Goal: Book appointment/travel/reservation

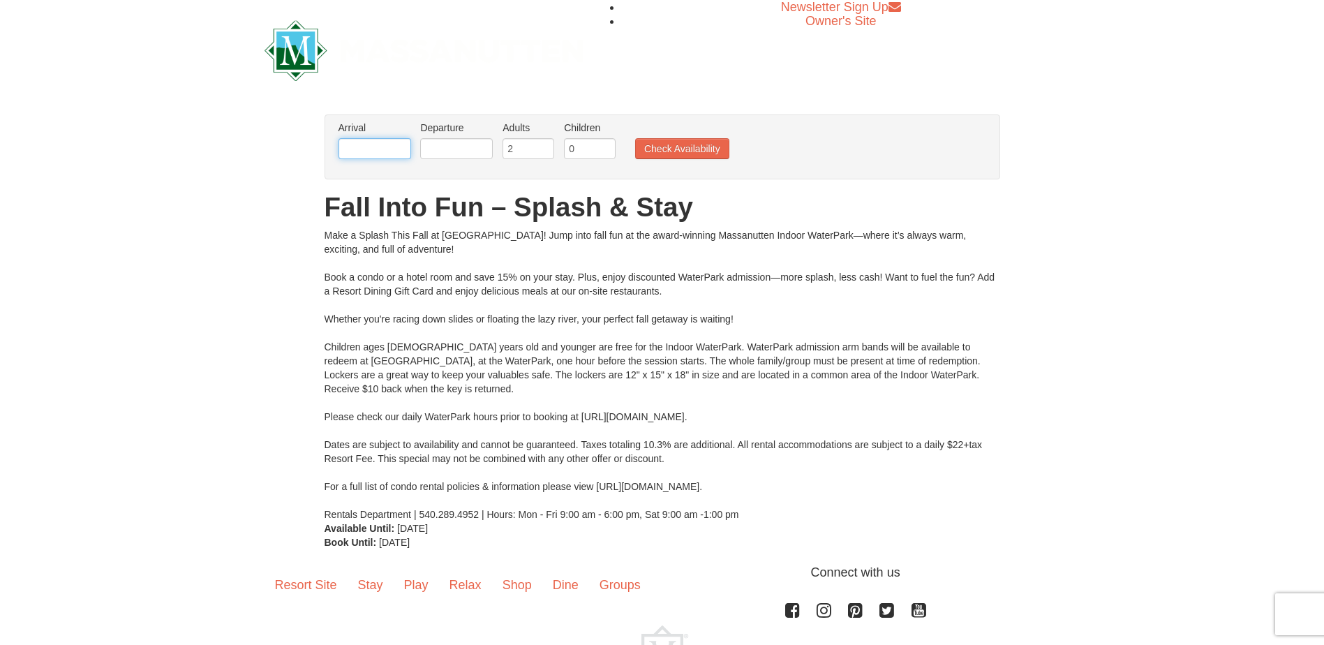
click at [386, 140] on input "text" at bounding box center [375, 148] width 73 height 21
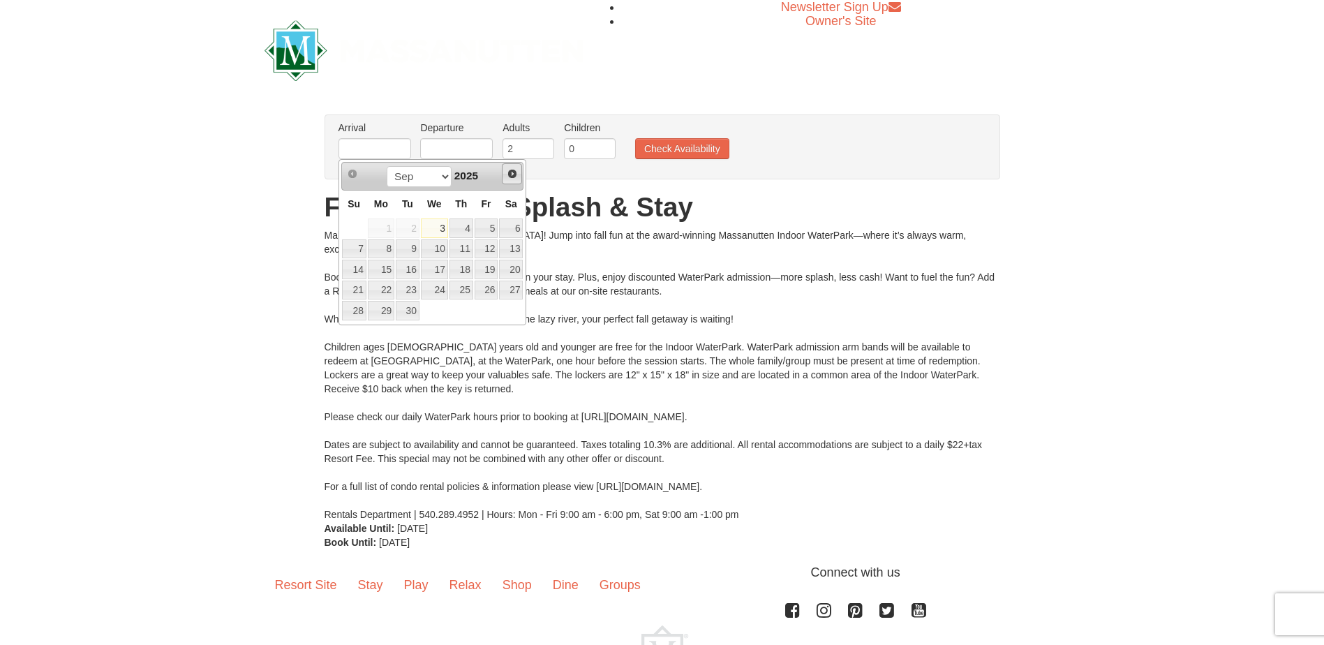
click at [513, 179] on span "Next" at bounding box center [512, 173] width 11 height 11
click at [496, 242] on link "10" at bounding box center [487, 249] width 24 height 20
type input "[DATE]"
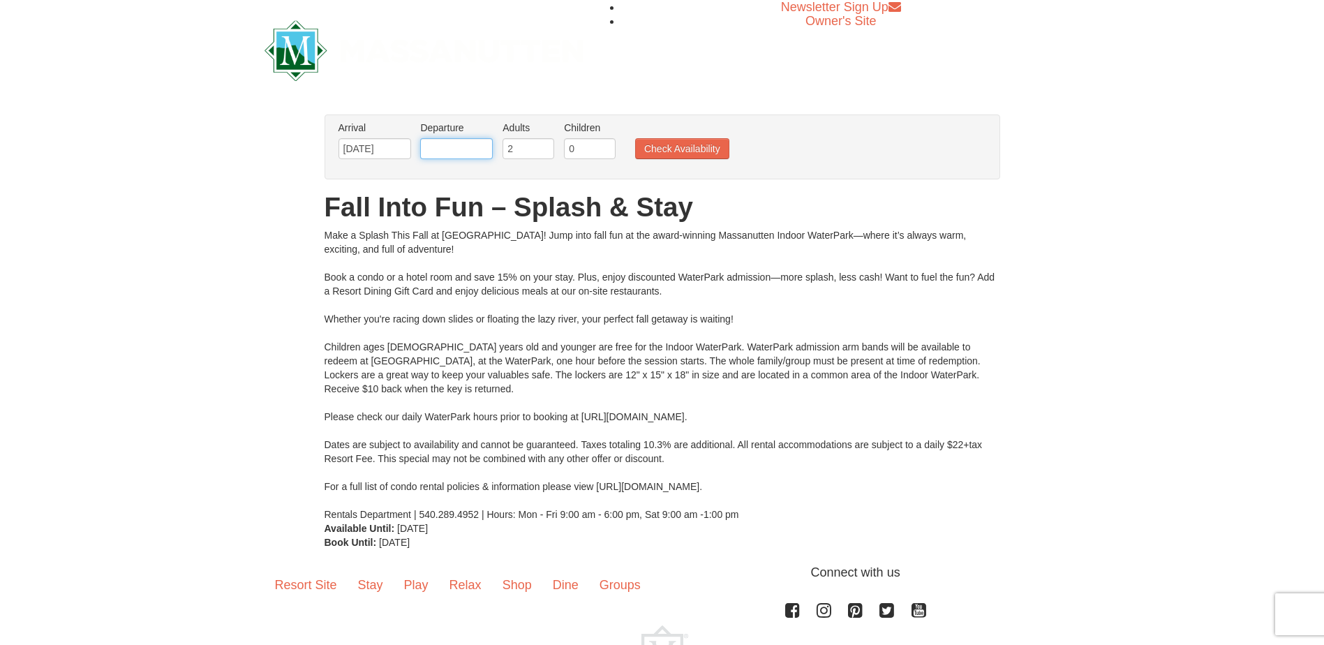
click at [466, 143] on input "text" at bounding box center [456, 148] width 73 height 21
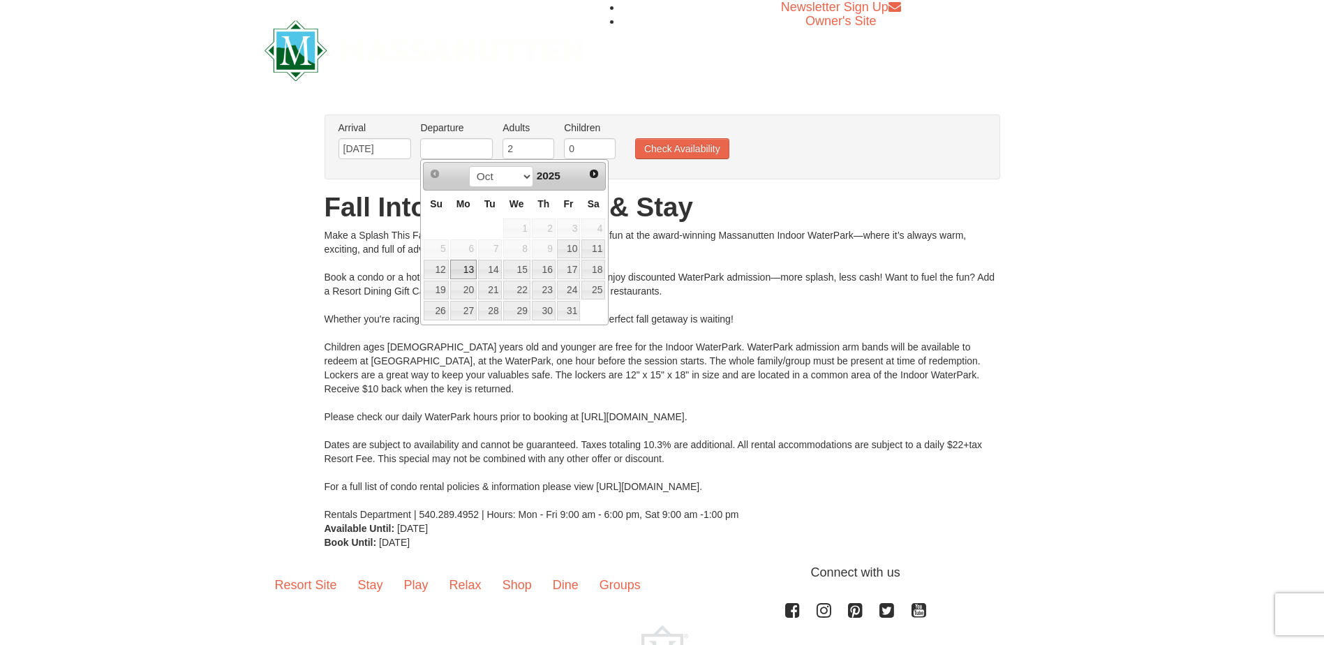
click at [464, 269] on link "13" at bounding box center [463, 270] width 27 height 20
type input "[DATE]"
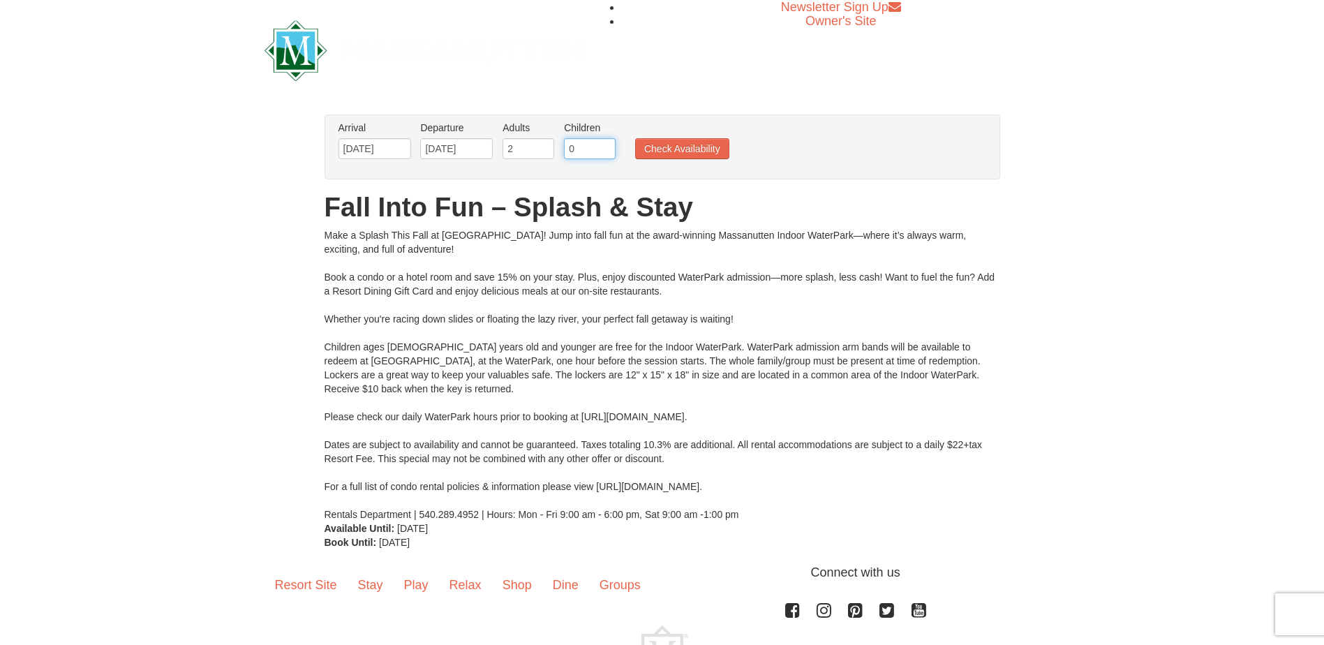
click at [584, 150] on input "0" at bounding box center [590, 148] width 52 height 21
type input "1"
click at [607, 145] on input "1" at bounding box center [590, 148] width 52 height 21
click at [694, 149] on button "Check Availability" at bounding box center [682, 148] width 94 height 21
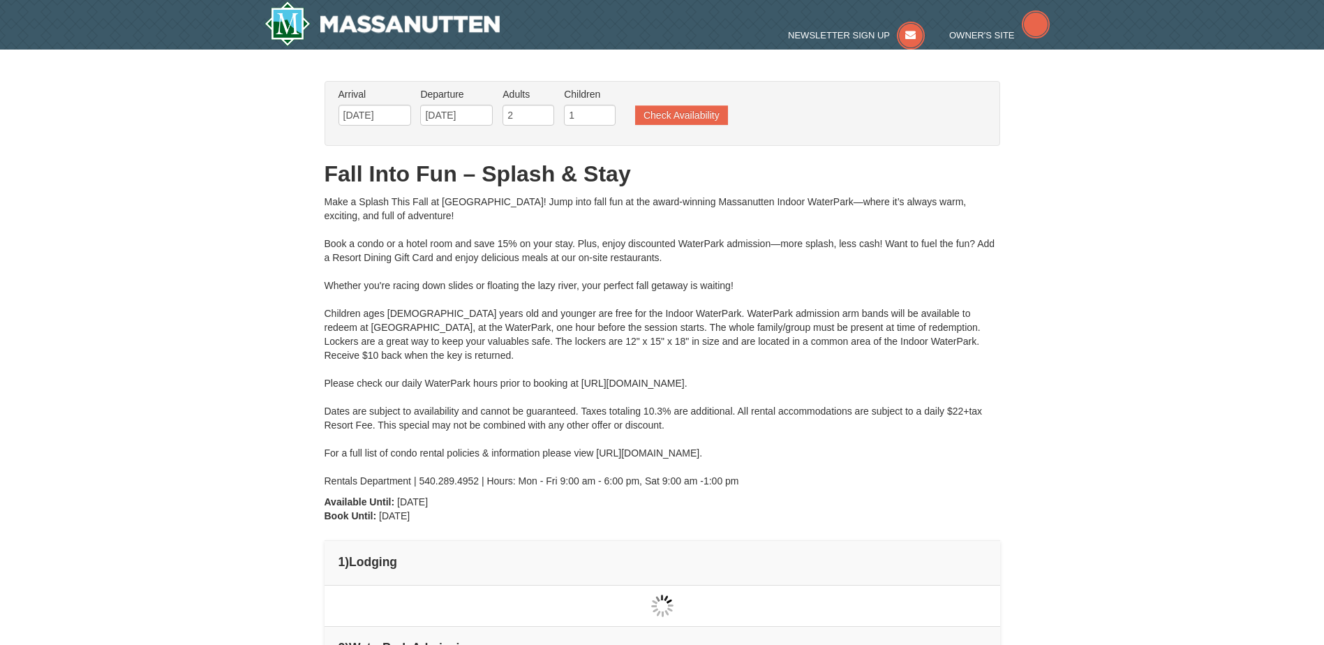
type input "[DATE]"
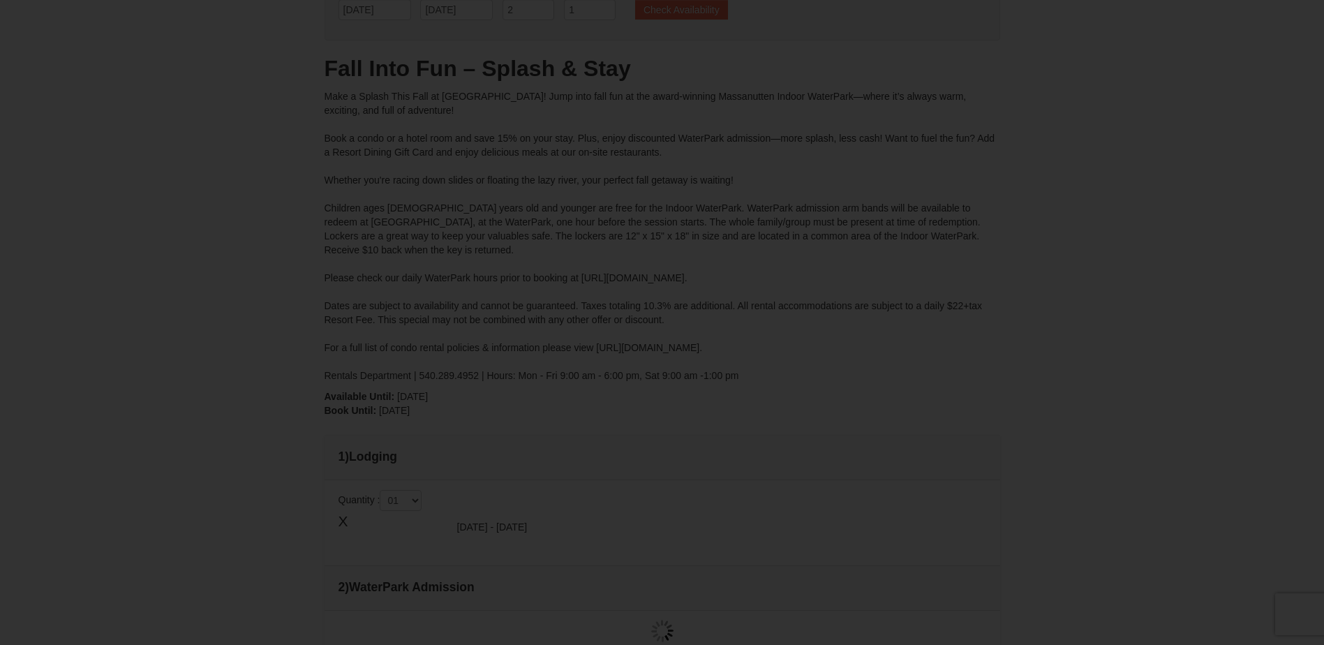
type input "[DATE]"
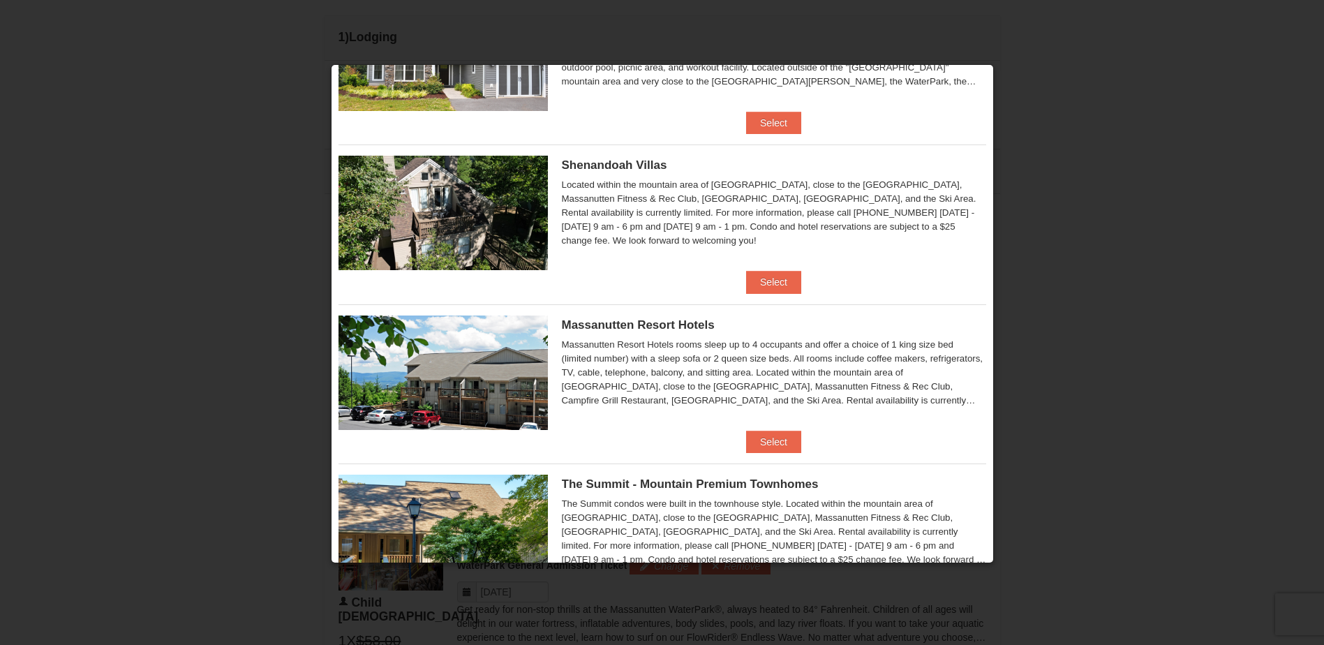
scroll to position [255, 0]
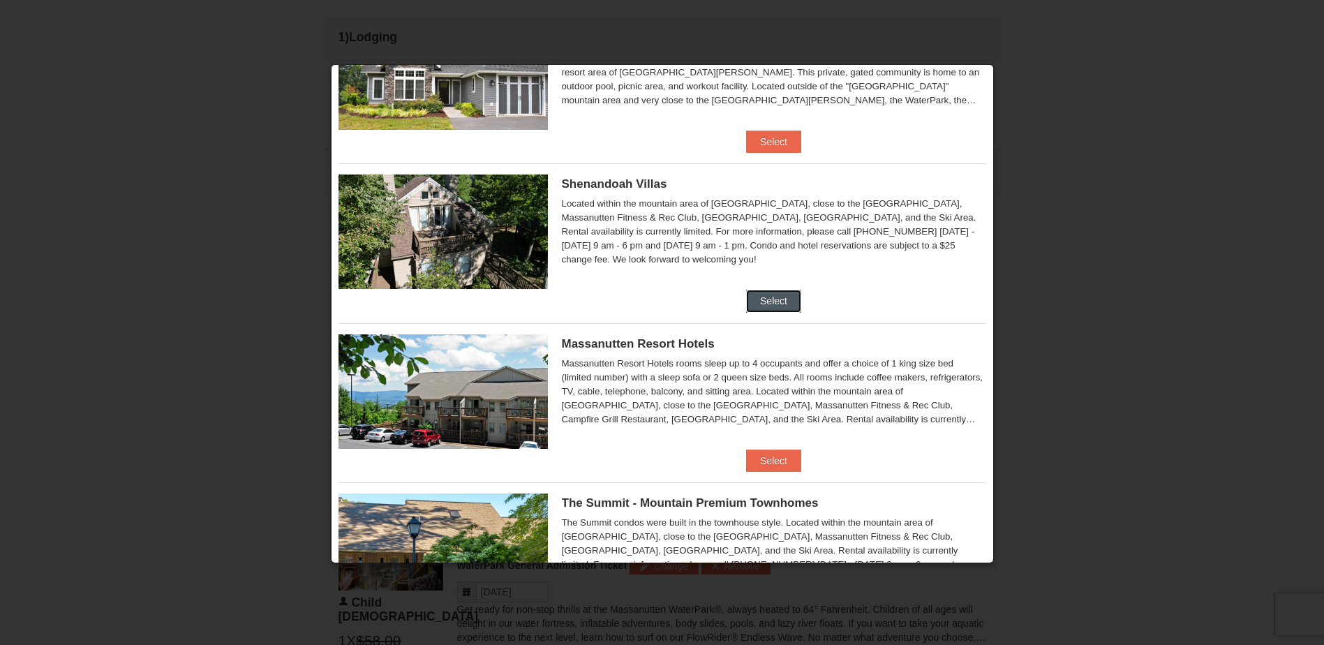
click at [767, 305] on button "Select" at bounding box center [773, 301] width 55 height 22
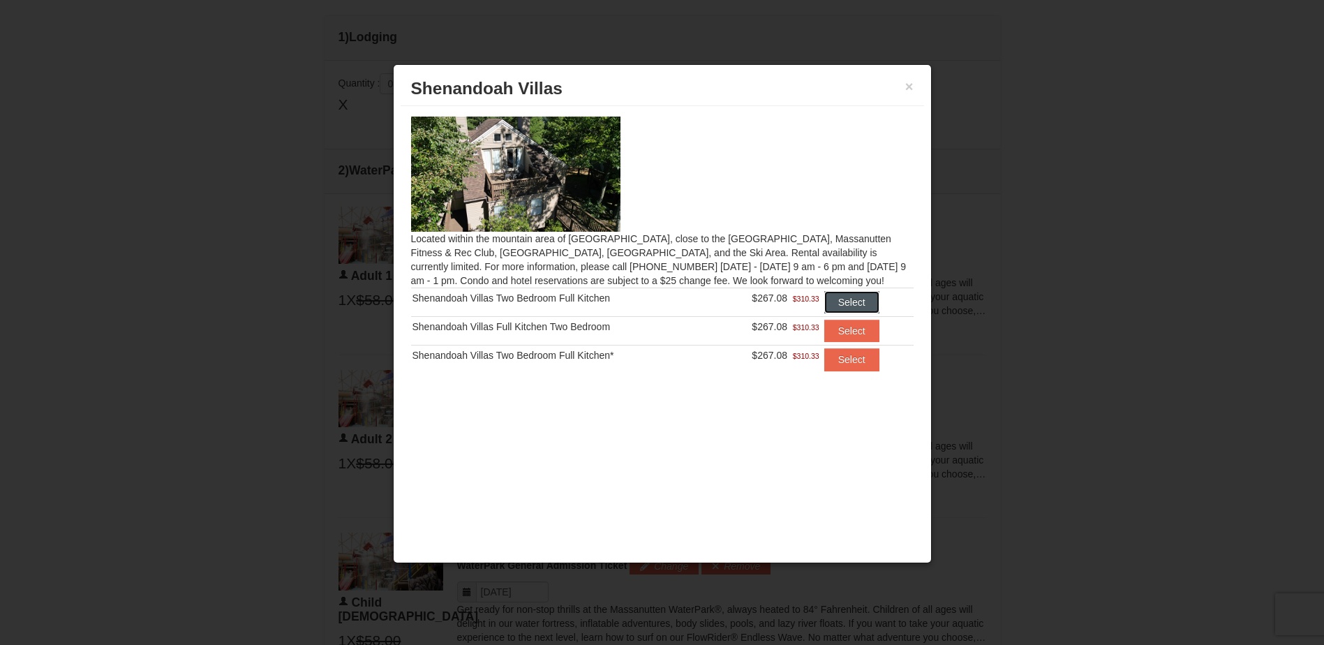
click at [847, 302] on button "Select" at bounding box center [852, 302] width 55 height 22
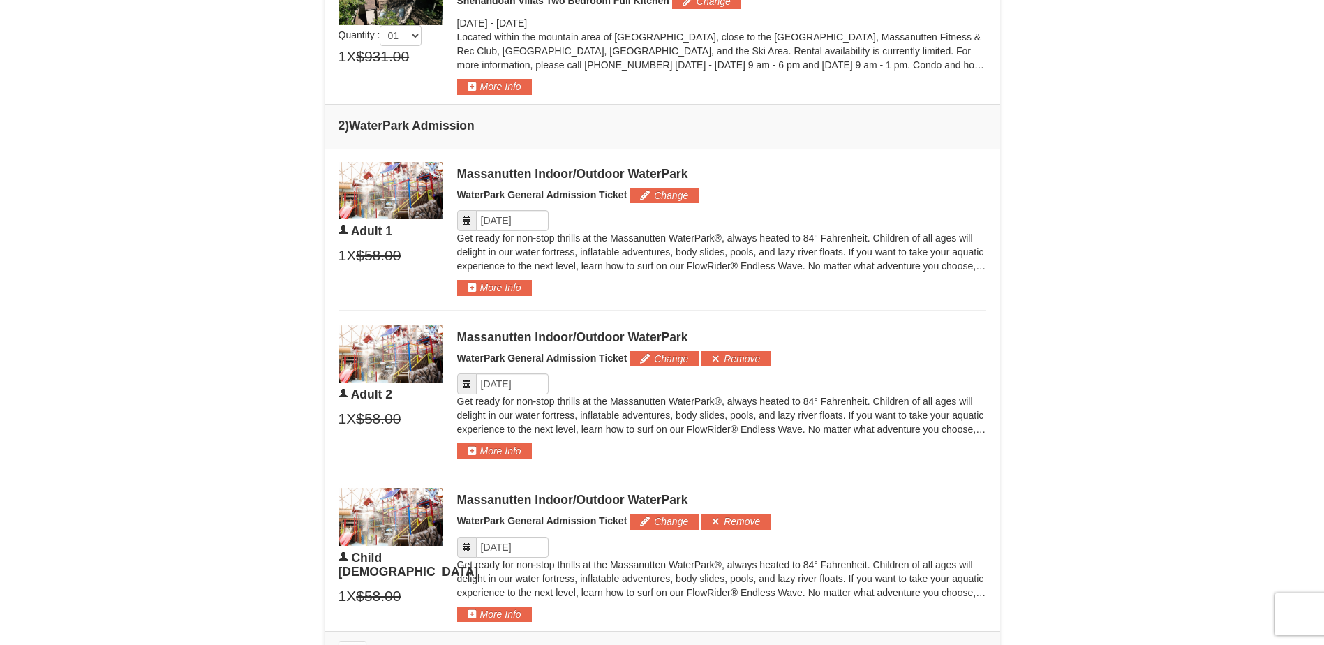
scroll to position [664, 0]
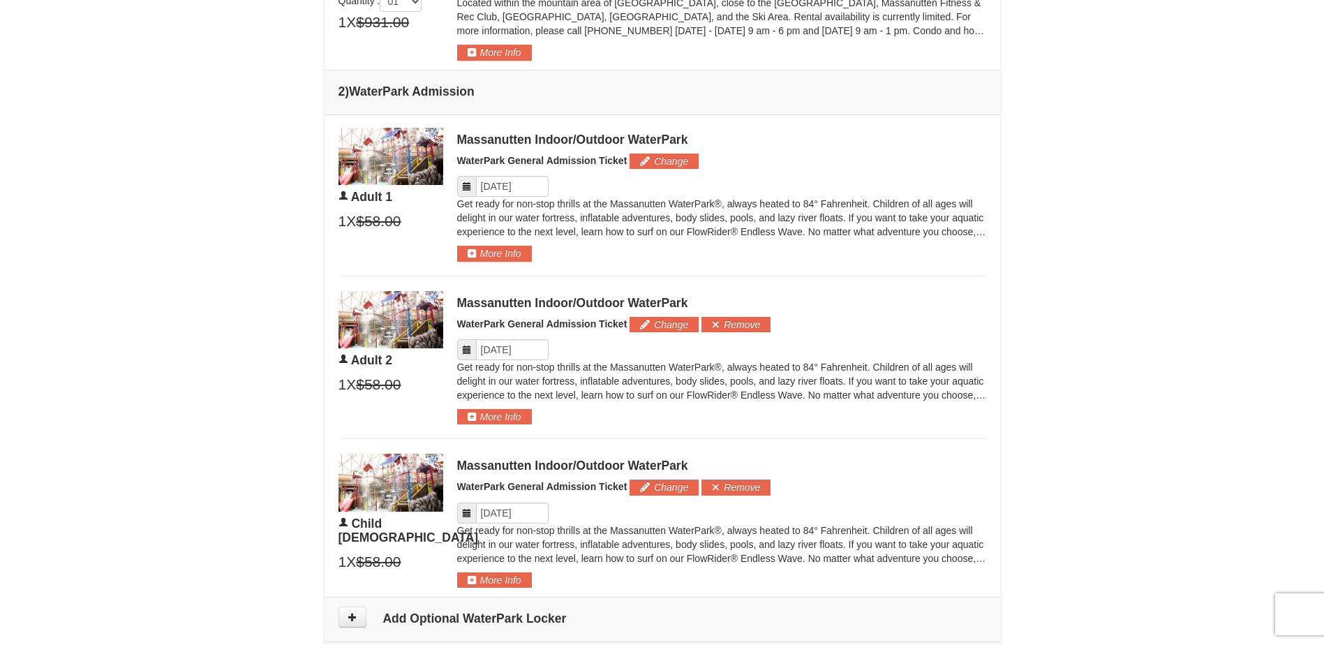
click at [464, 190] on icon at bounding box center [467, 187] width 10 height 10
click at [471, 186] on icon at bounding box center [467, 187] width 10 height 10
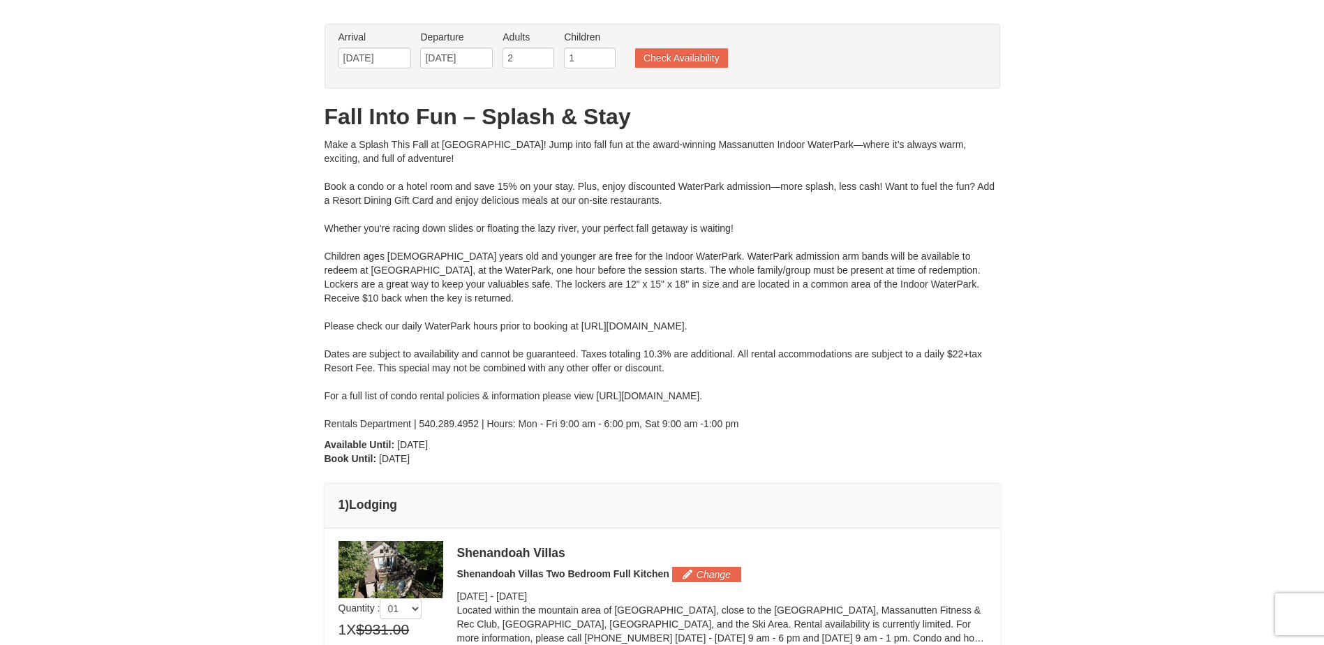
scroll to position [0, 0]
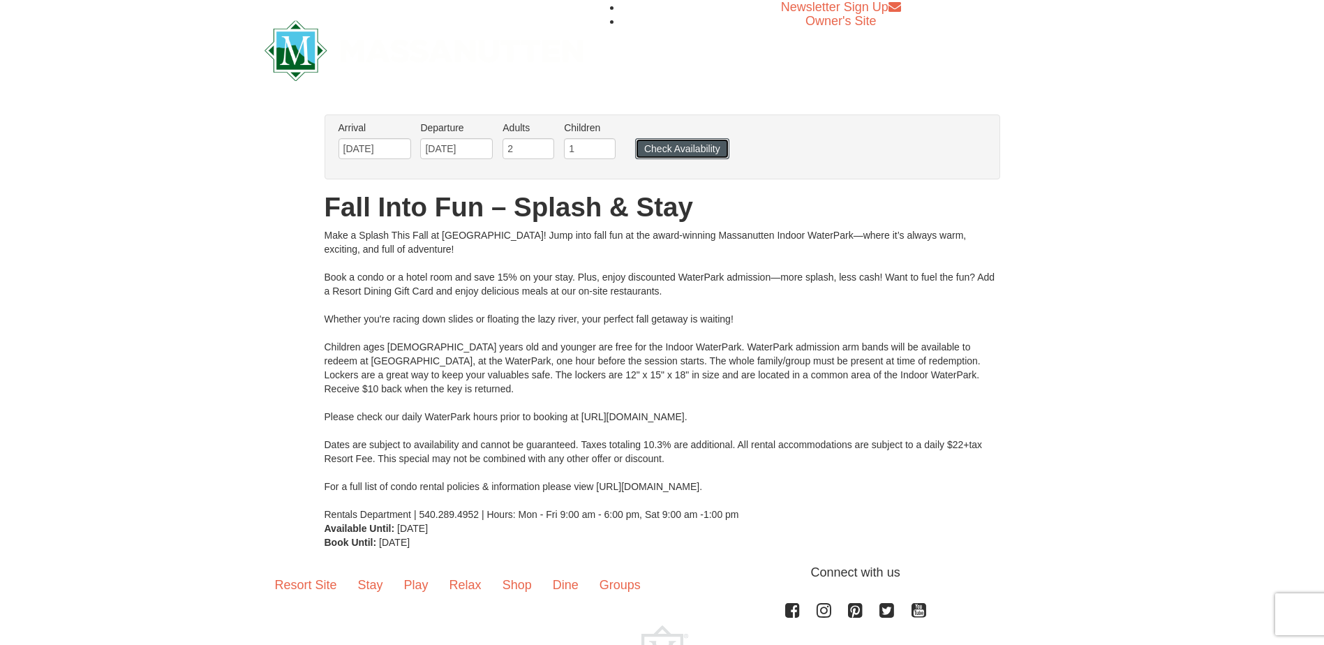
click at [687, 145] on button "Check Availability" at bounding box center [682, 148] width 94 height 21
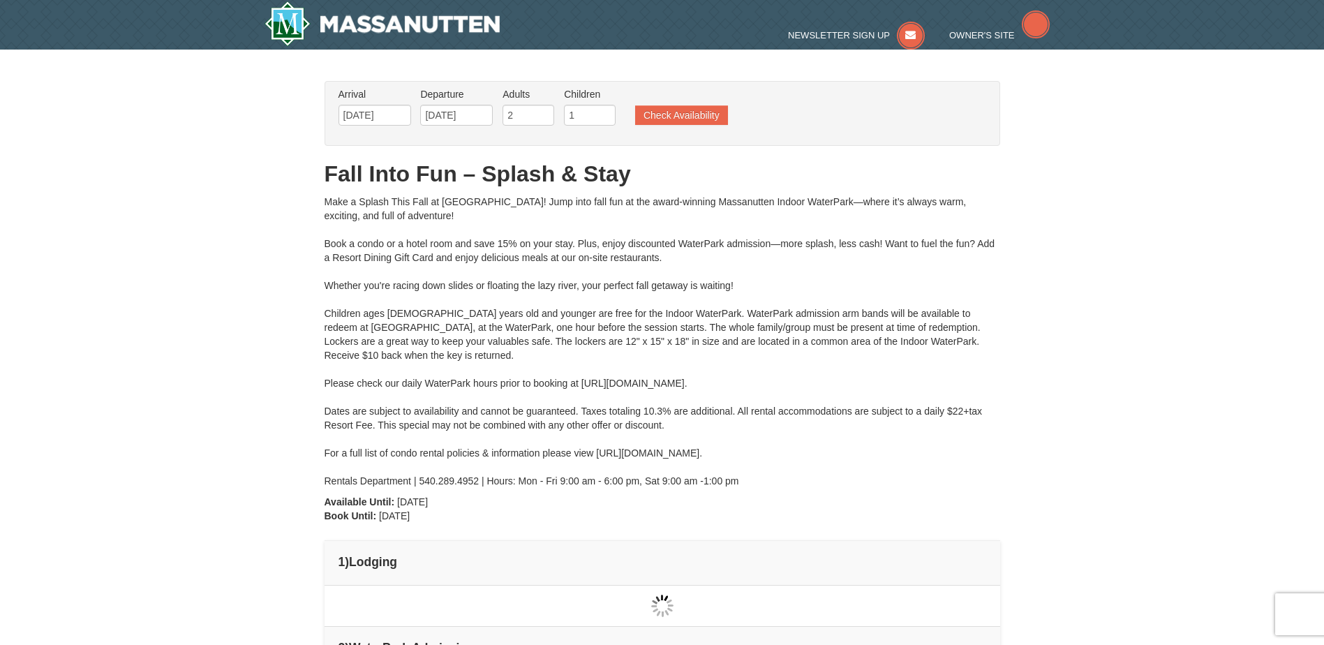
type input "[DATE]"
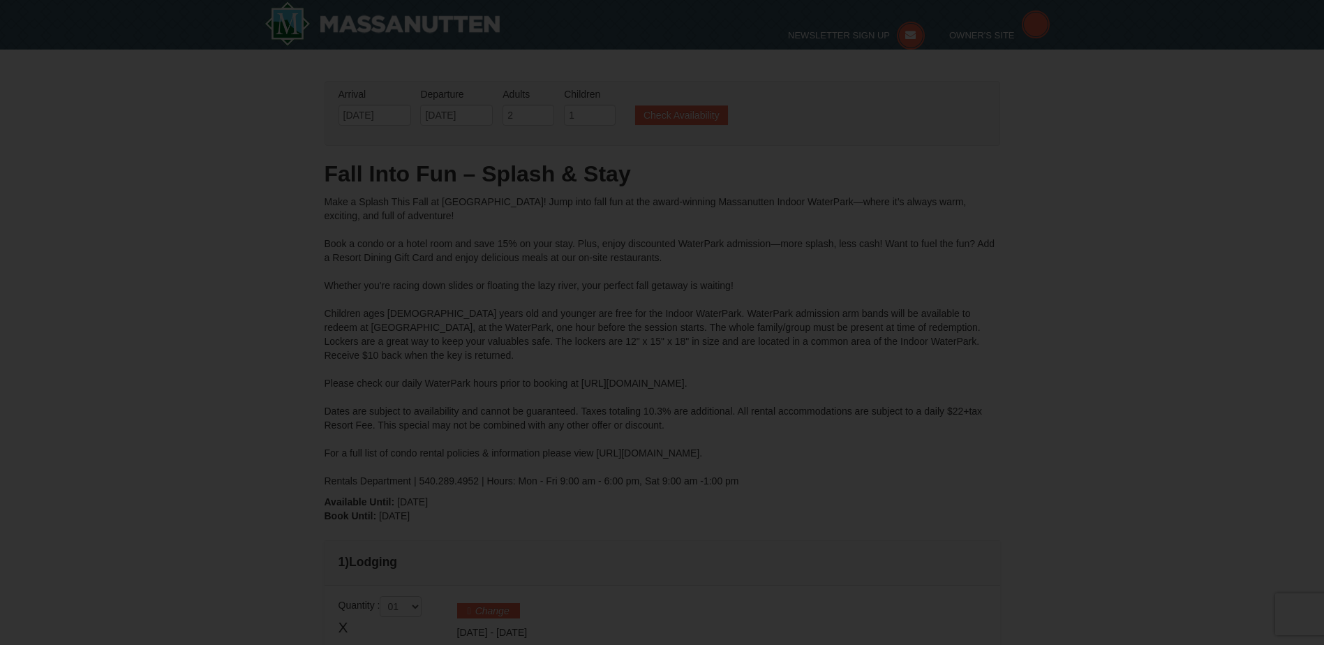
type input "[DATE]"
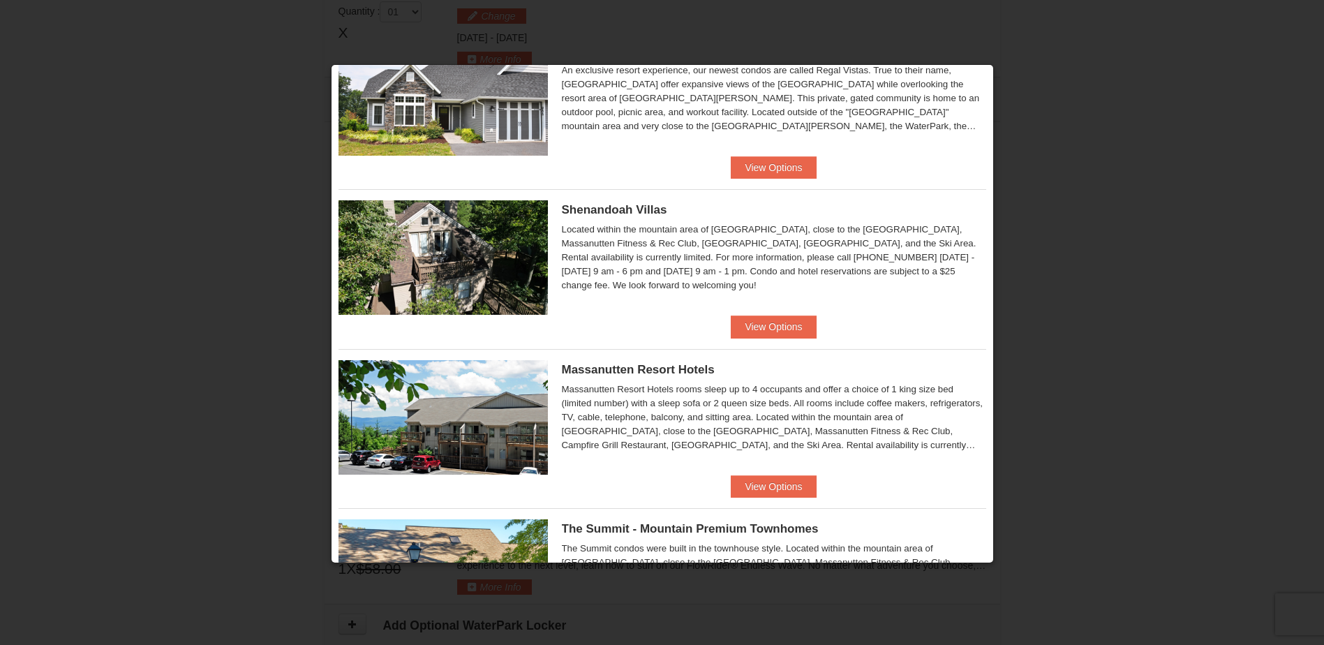
scroll to position [349, 0]
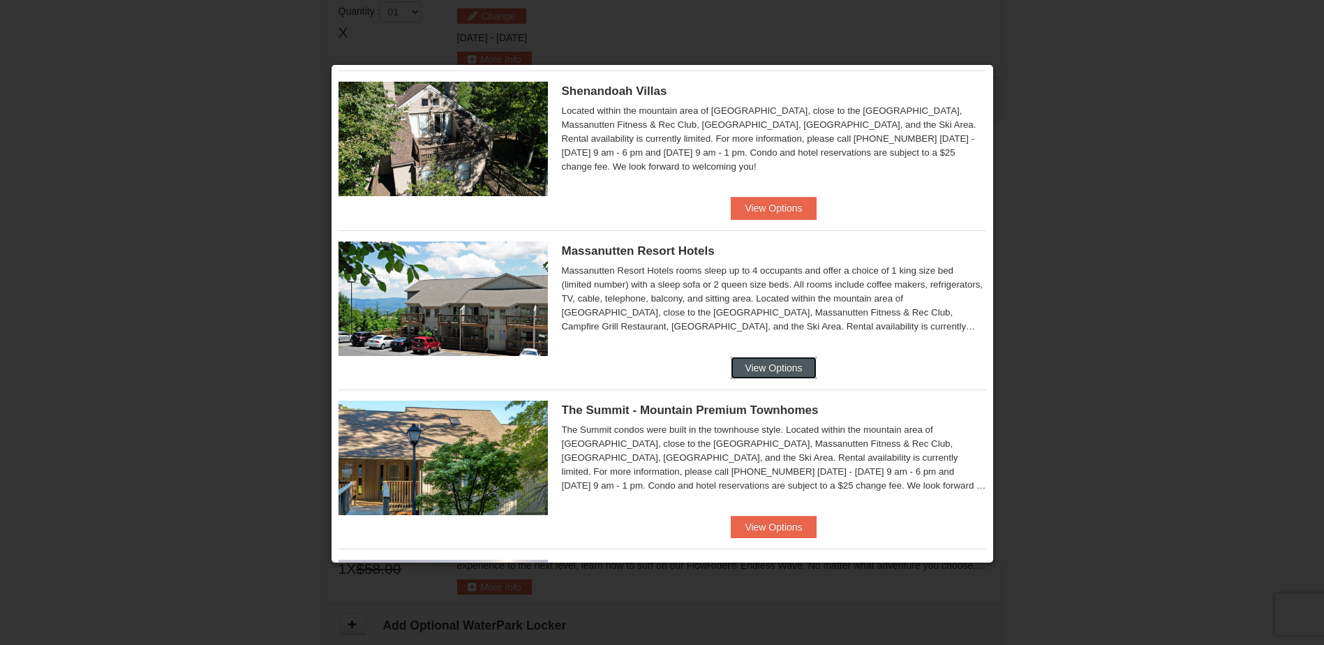
click at [771, 371] on button "View Options" at bounding box center [773, 368] width 85 height 22
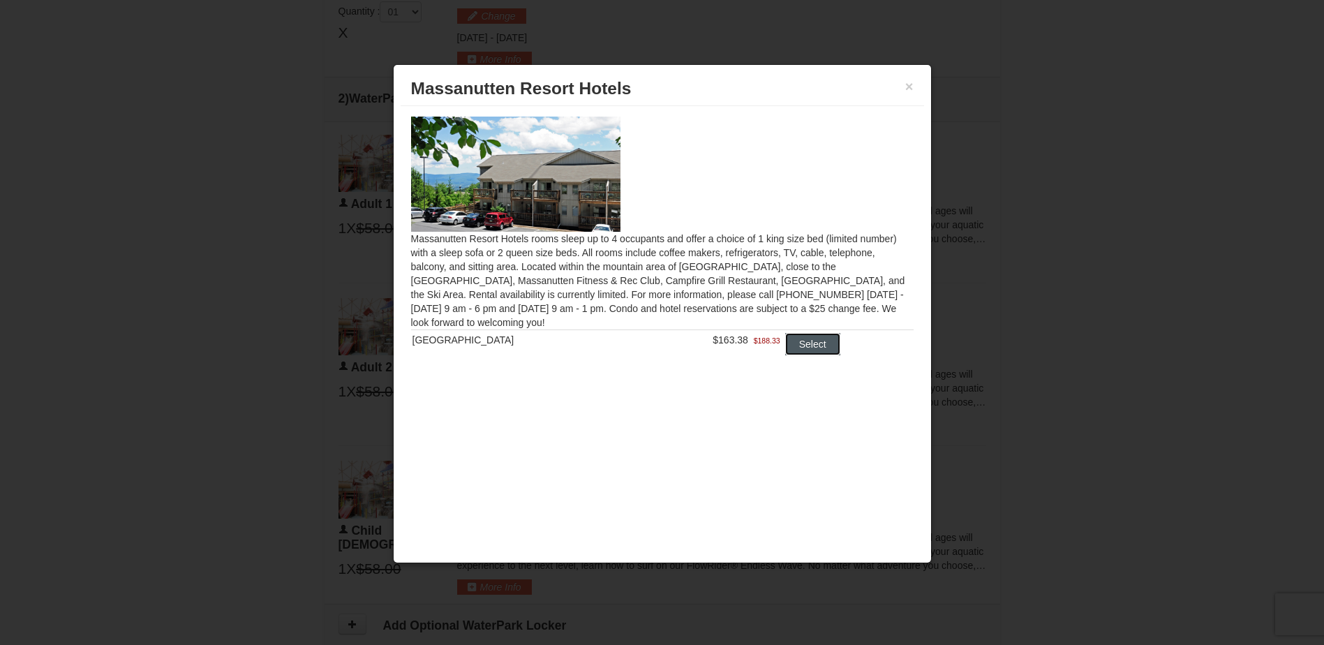
click at [798, 349] on button "Select" at bounding box center [812, 344] width 55 height 22
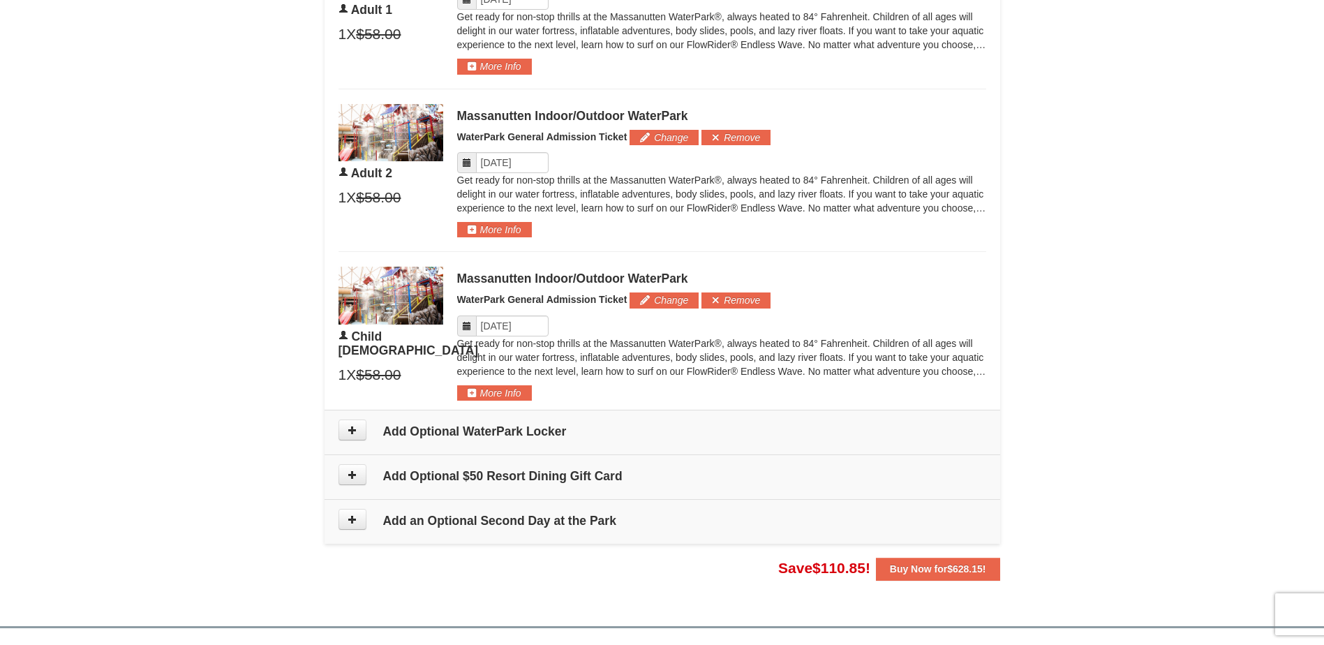
scroll to position [838, 0]
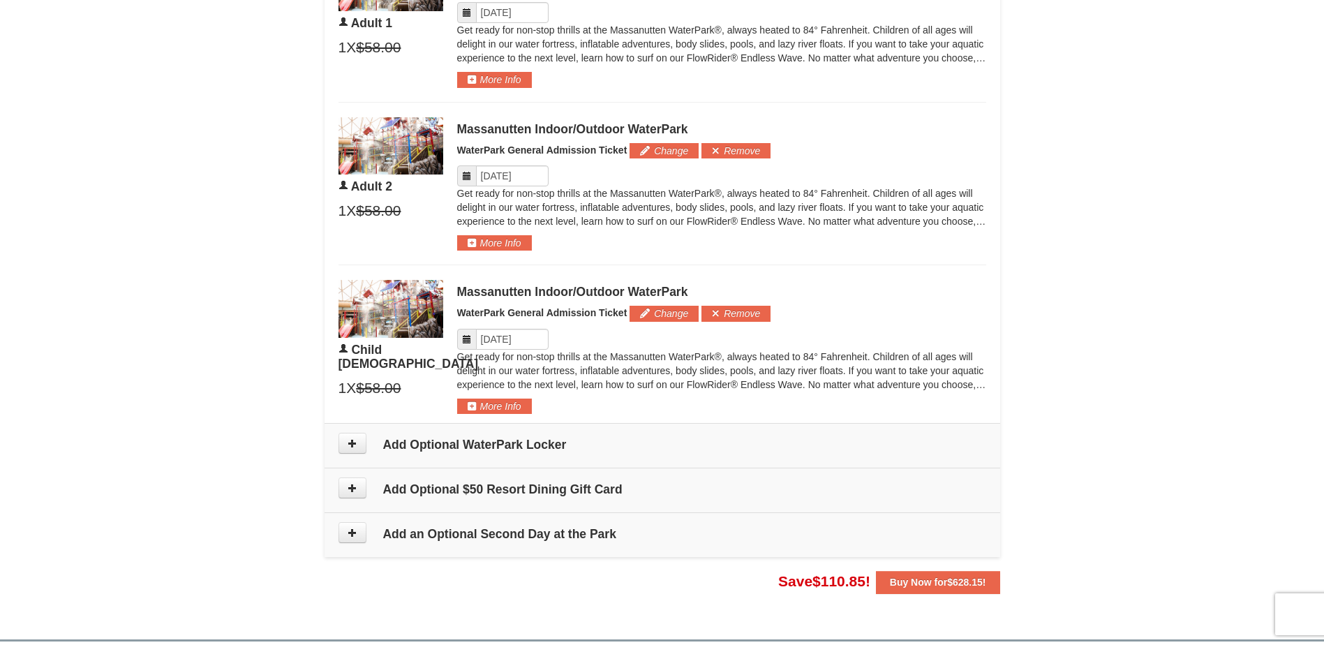
click at [467, 339] on icon at bounding box center [467, 339] width 10 height 10
click at [508, 344] on input "Please format dates MM/DD/YYYY" at bounding box center [512, 339] width 73 height 21
click at [502, 454] on link "12" at bounding box center [492, 460] width 24 height 20
type input "10/12/2025"
click at [522, 177] on input "Please format dates MM/DD/YYYY" at bounding box center [512, 175] width 73 height 21
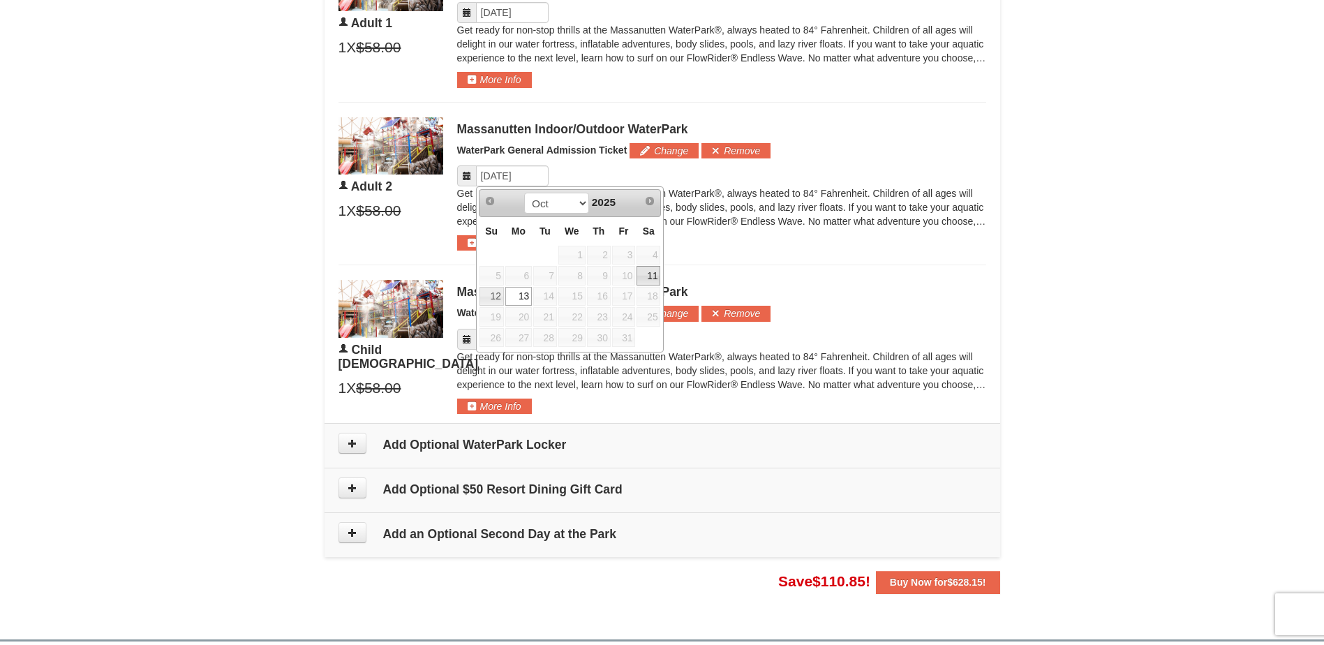
click at [649, 277] on link "11" at bounding box center [649, 276] width 24 height 20
type input "[DATE]"
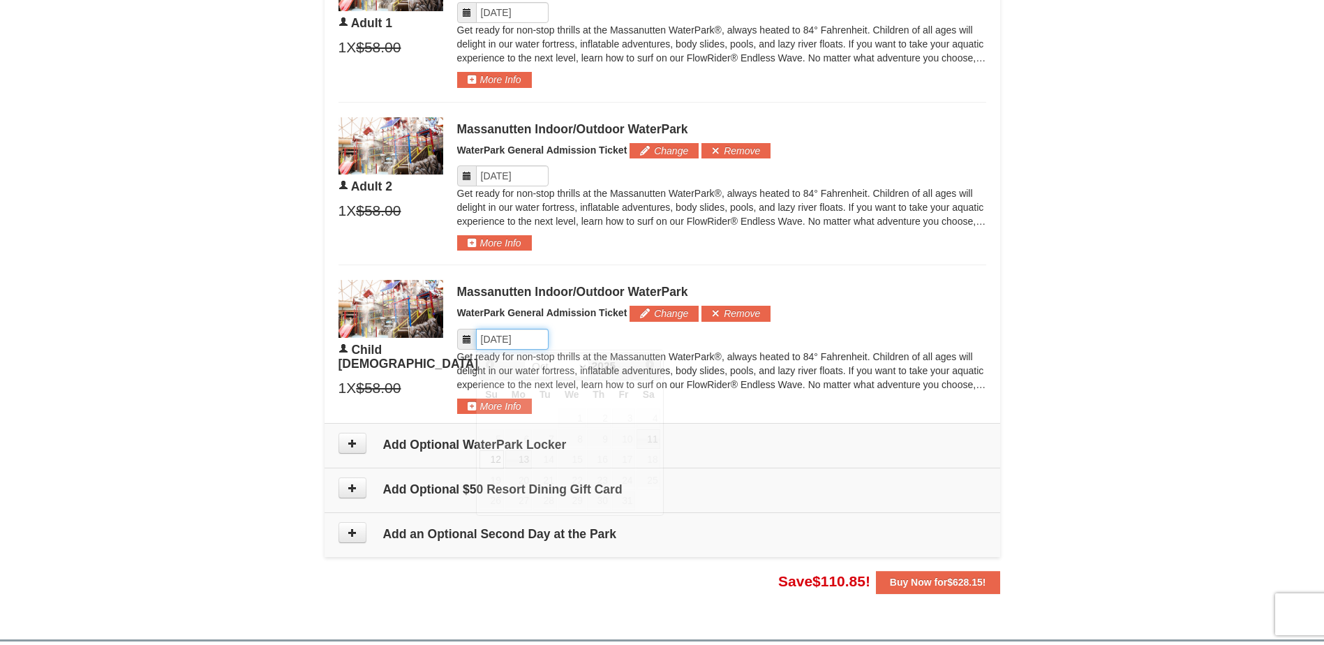
click at [510, 332] on input "Please format dates MM/DD/YYYY" at bounding box center [512, 339] width 73 height 21
click at [654, 436] on link "11" at bounding box center [649, 439] width 24 height 20
type input "[DATE]"
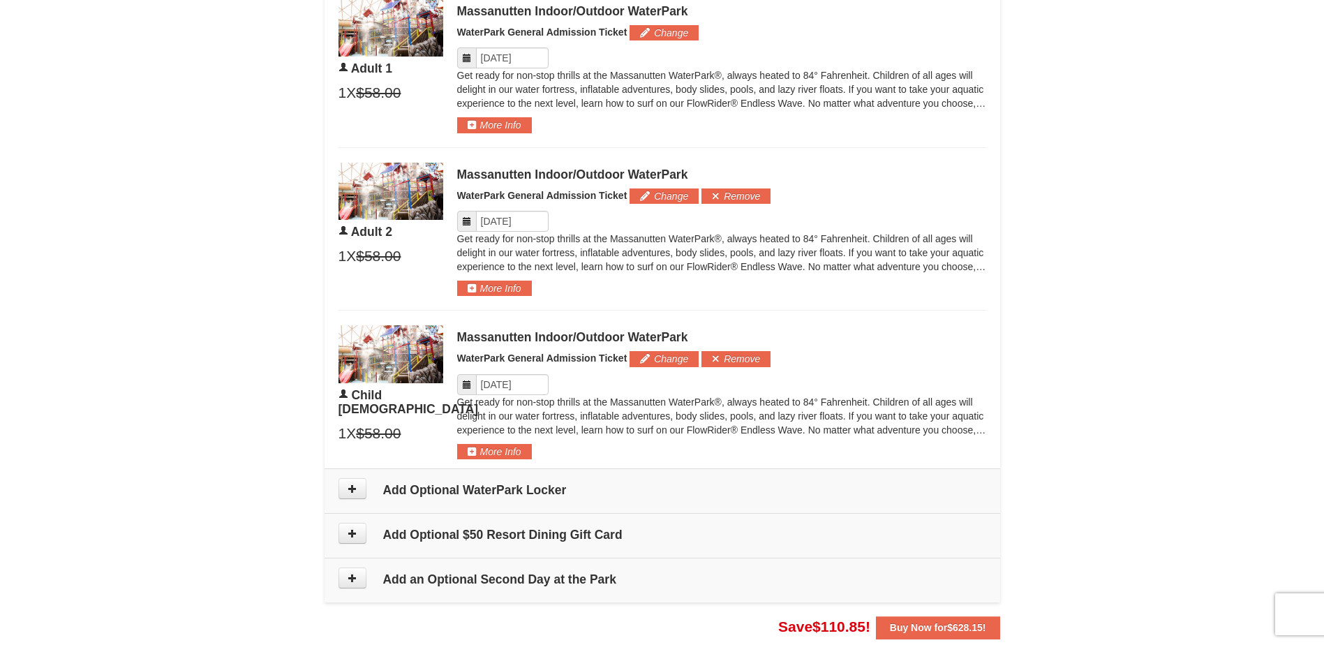
scroll to position [768, 0]
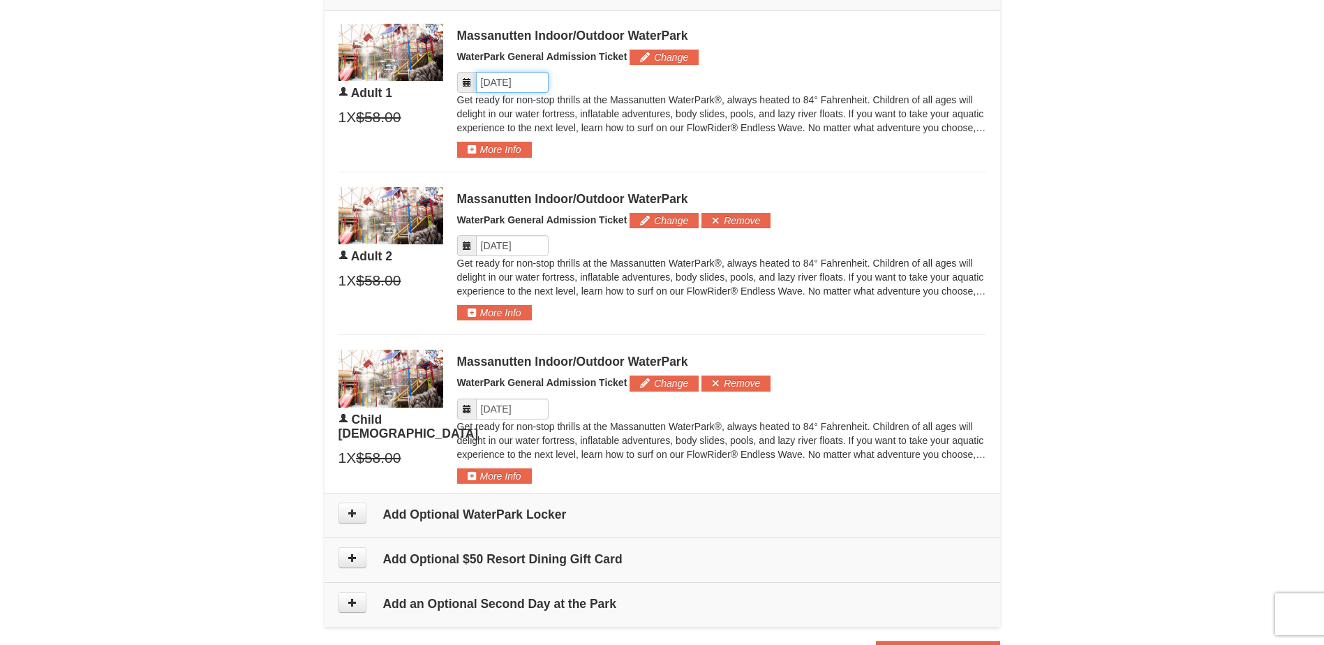
click at [510, 75] on input "Please format dates MM/DD/YYYY" at bounding box center [512, 82] width 73 height 21
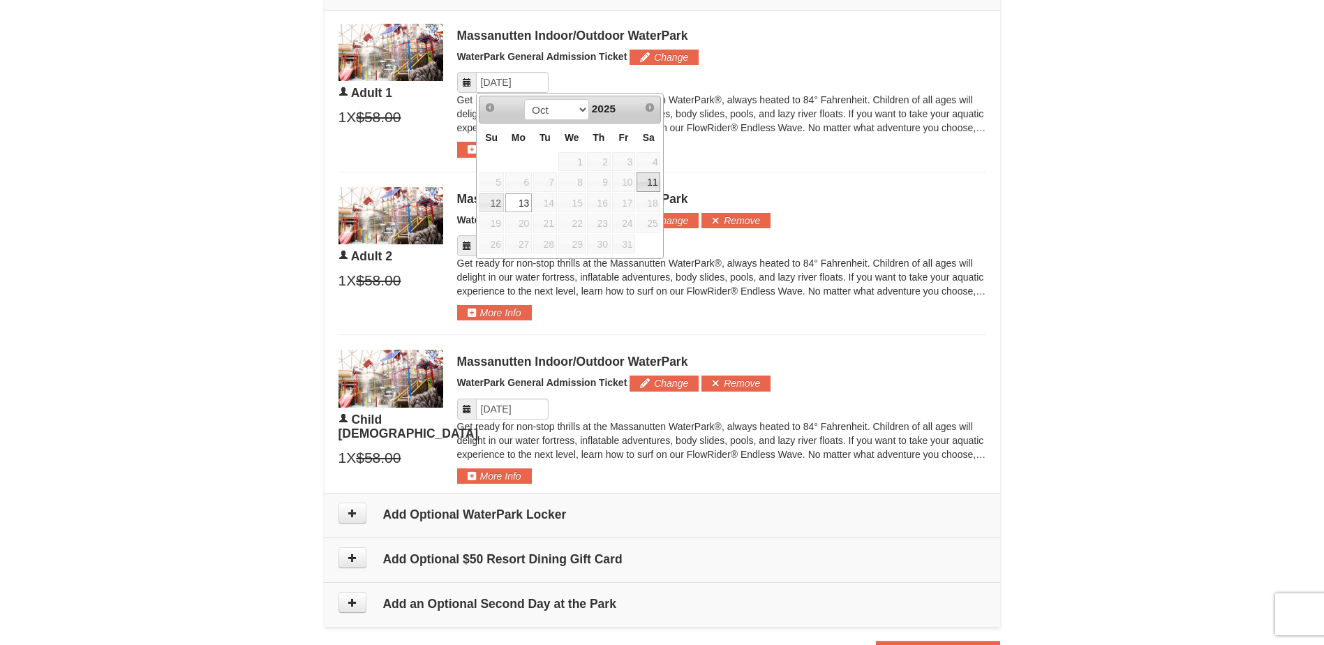
click at [652, 181] on link "11" at bounding box center [649, 182] width 24 height 20
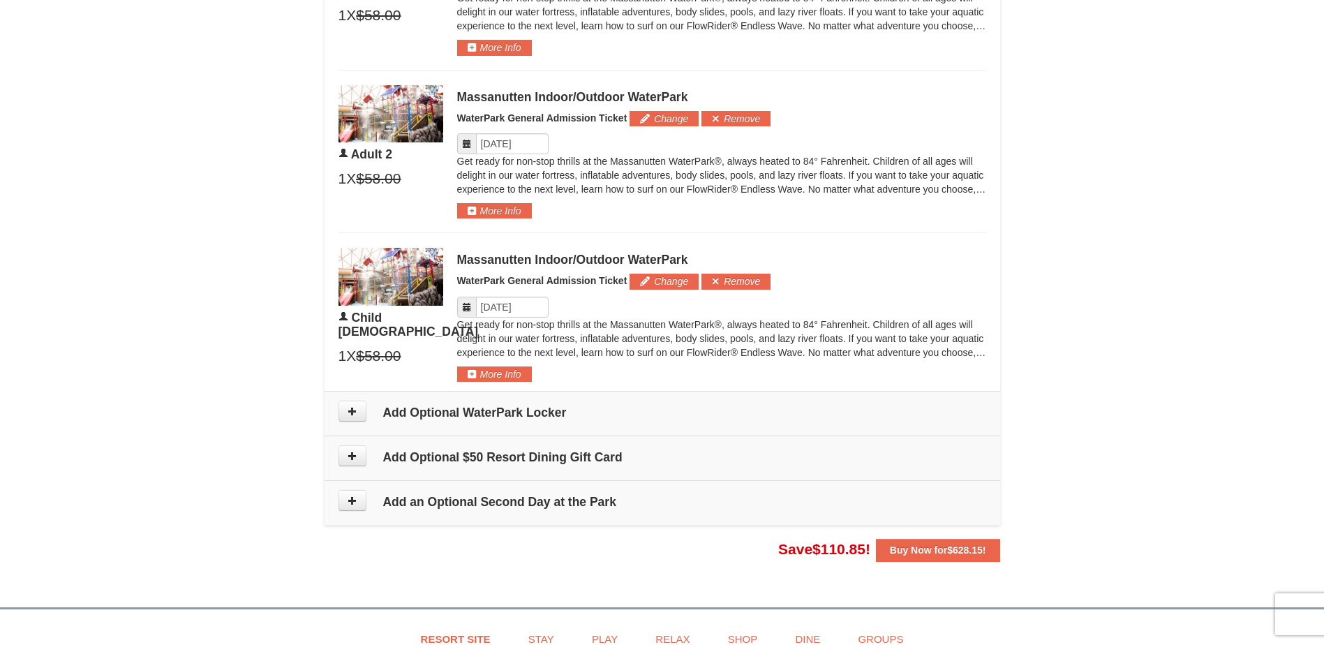
scroll to position [838, 0]
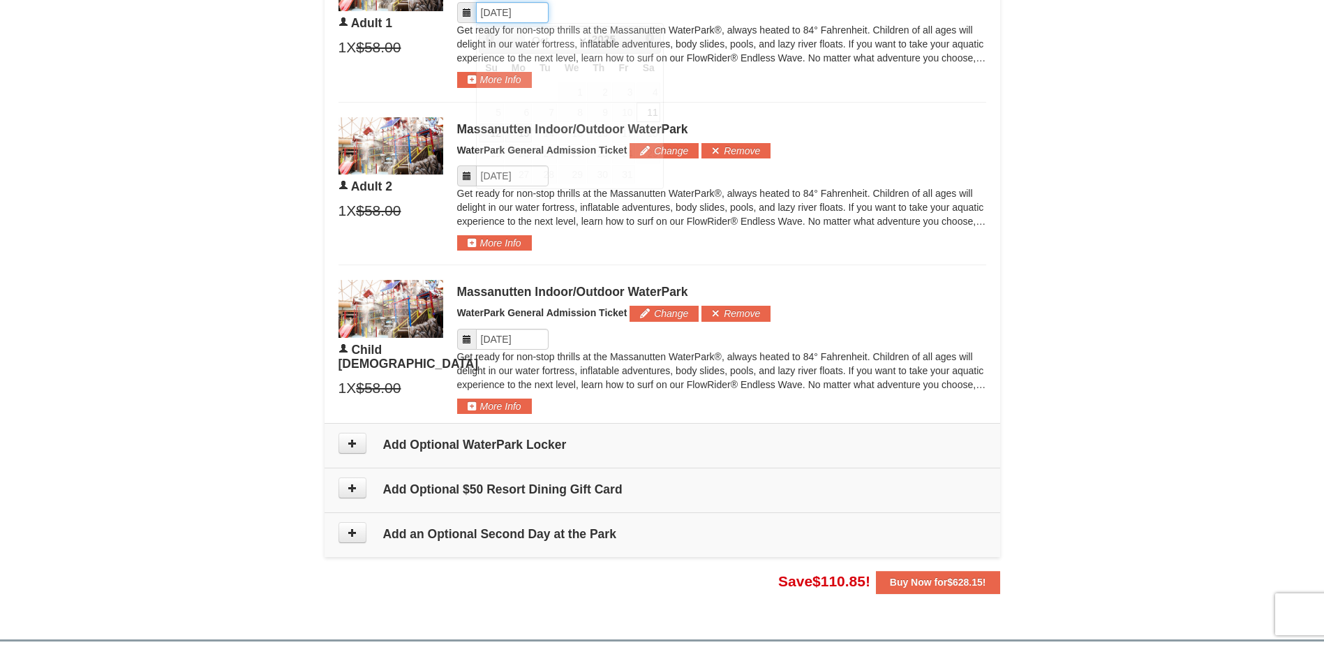
click at [517, 9] on input "Please format dates MM/DD/YYYY" at bounding box center [512, 12] width 73 height 21
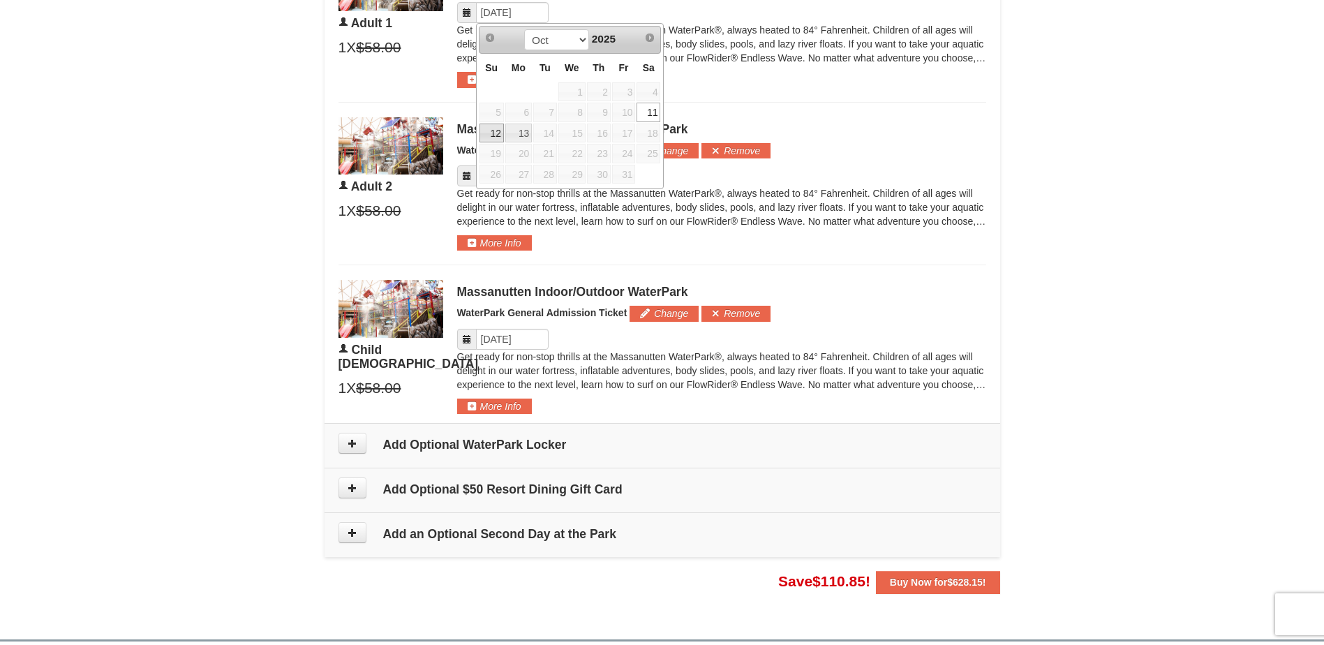
click at [493, 136] on link "12" at bounding box center [492, 134] width 24 height 20
type input "10/12/2025"
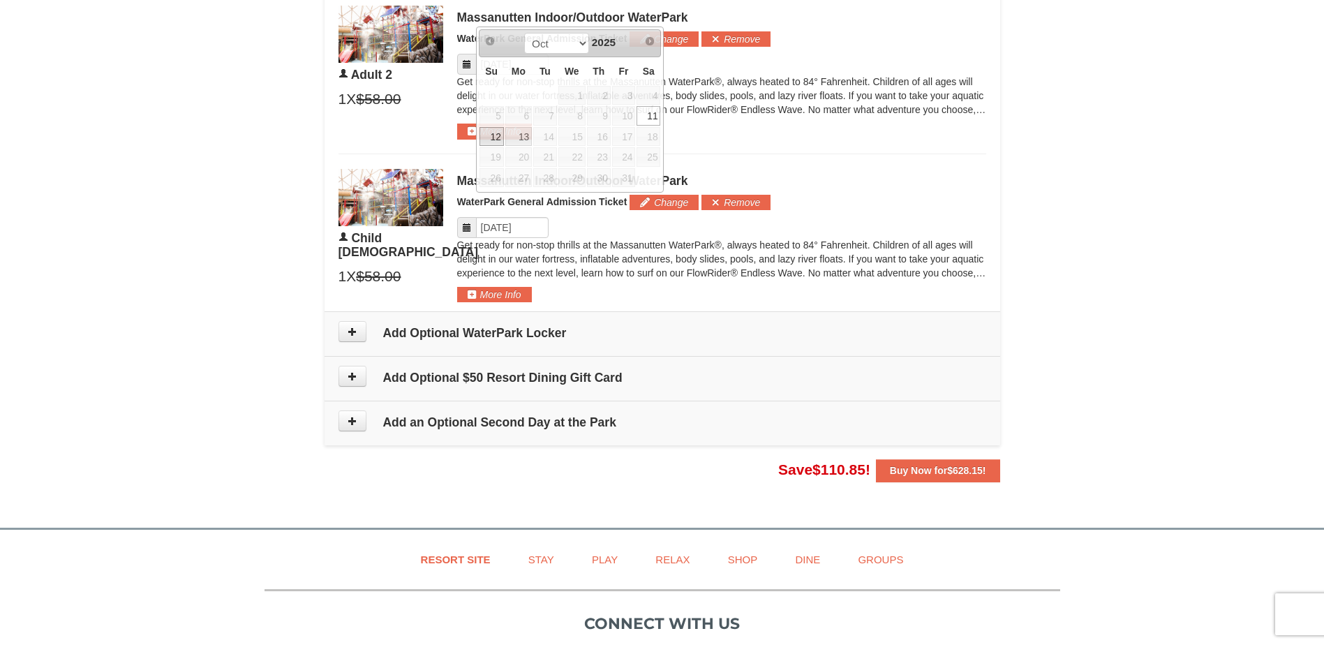
scroll to position [835, 0]
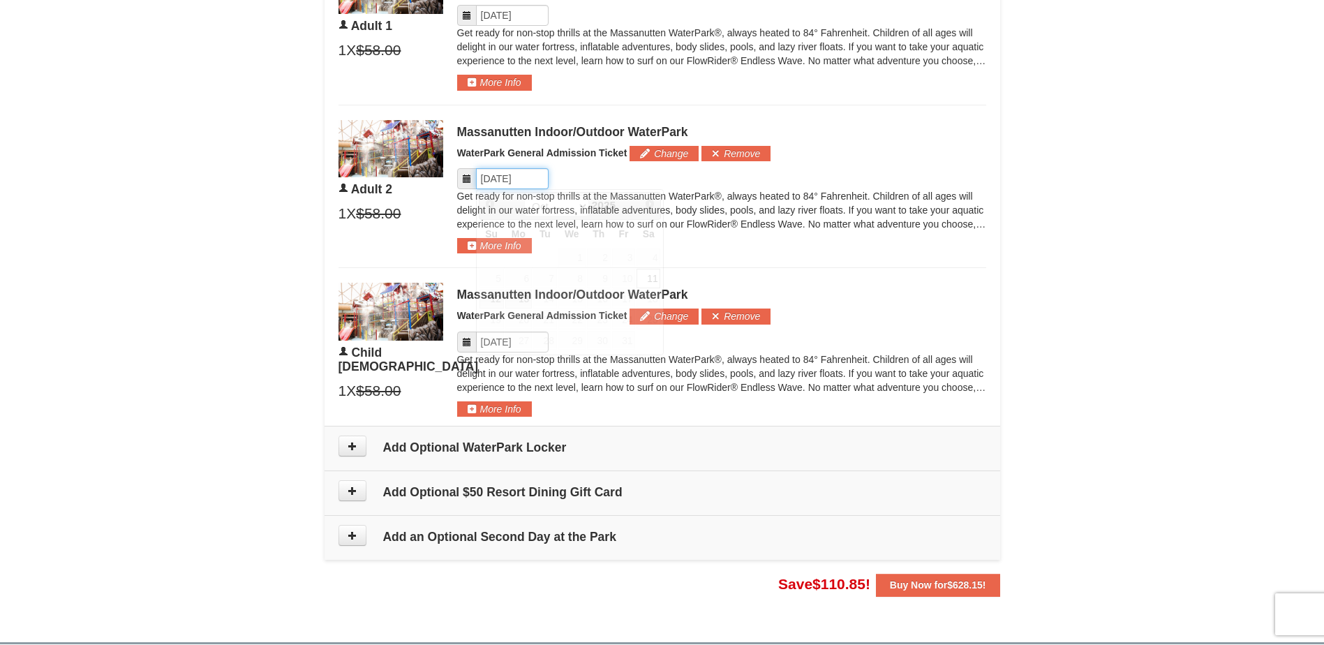
click at [501, 175] on input "Please format dates MM/DD/YYYY" at bounding box center [512, 178] width 73 height 21
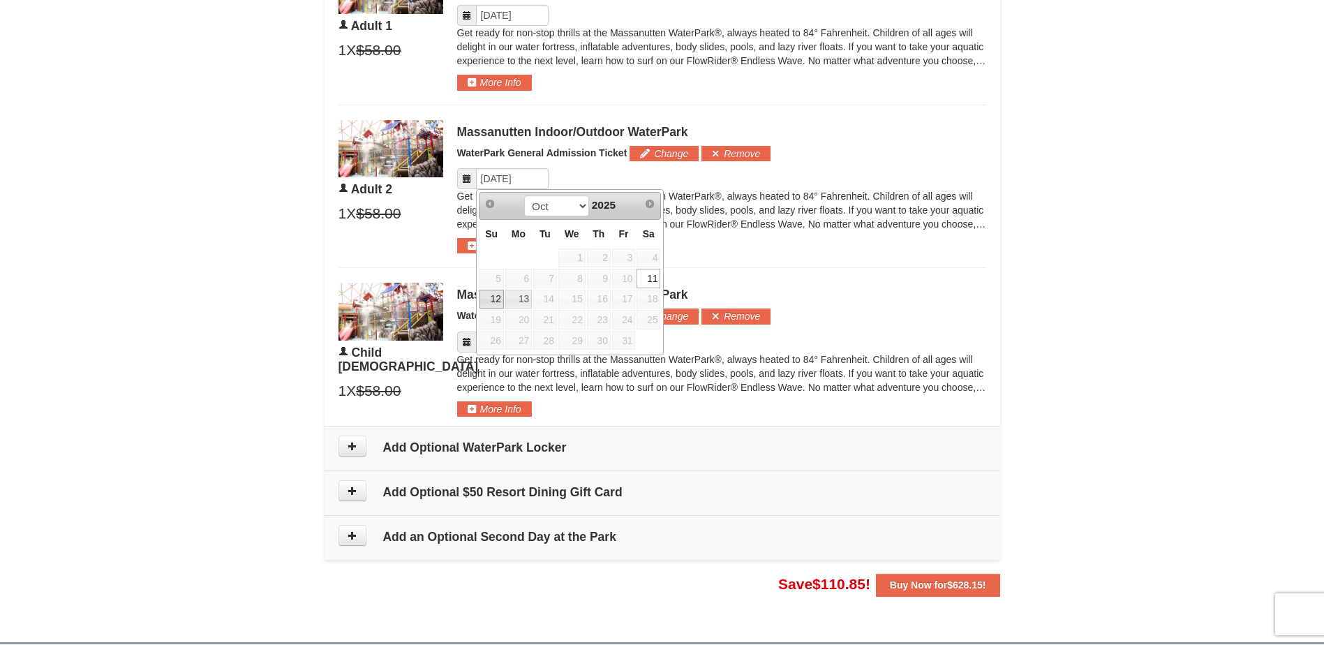
click at [488, 294] on link "12" at bounding box center [492, 300] width 24 height 20
type input "10/12/2025"
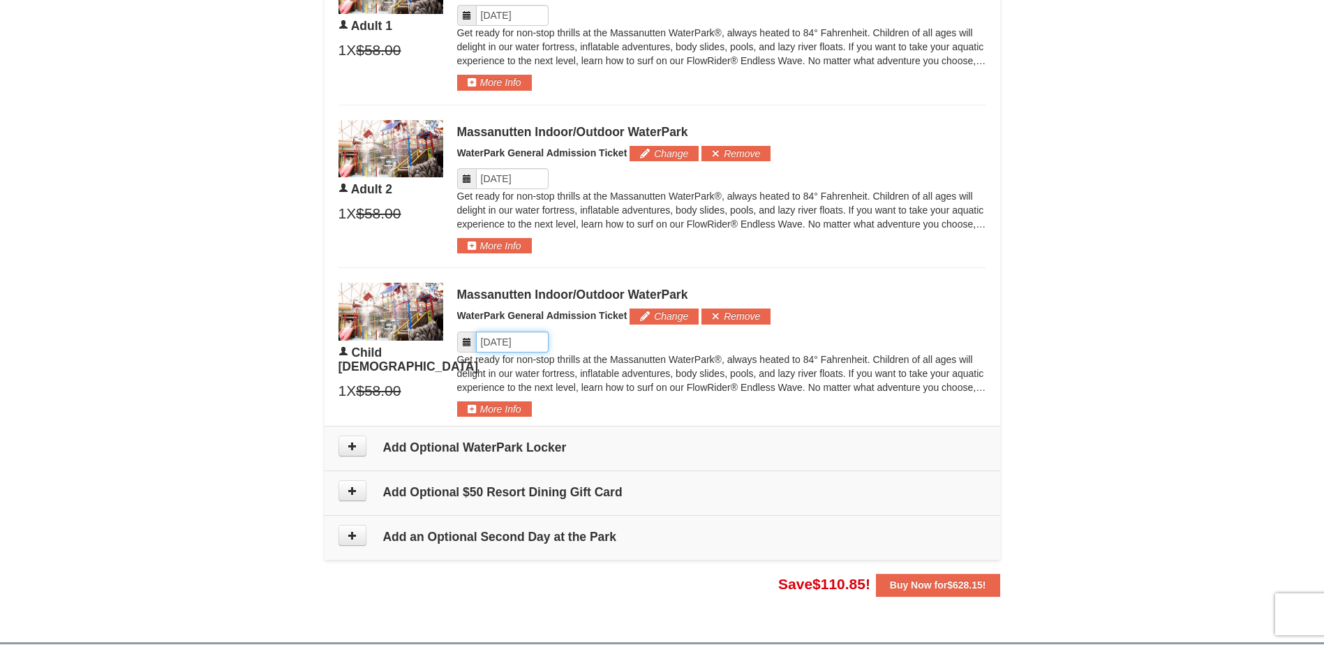
click at [505, 338] on input "Please format dates MM/DD/YYYY" at bounding box center [512, 342] width 73 height 21
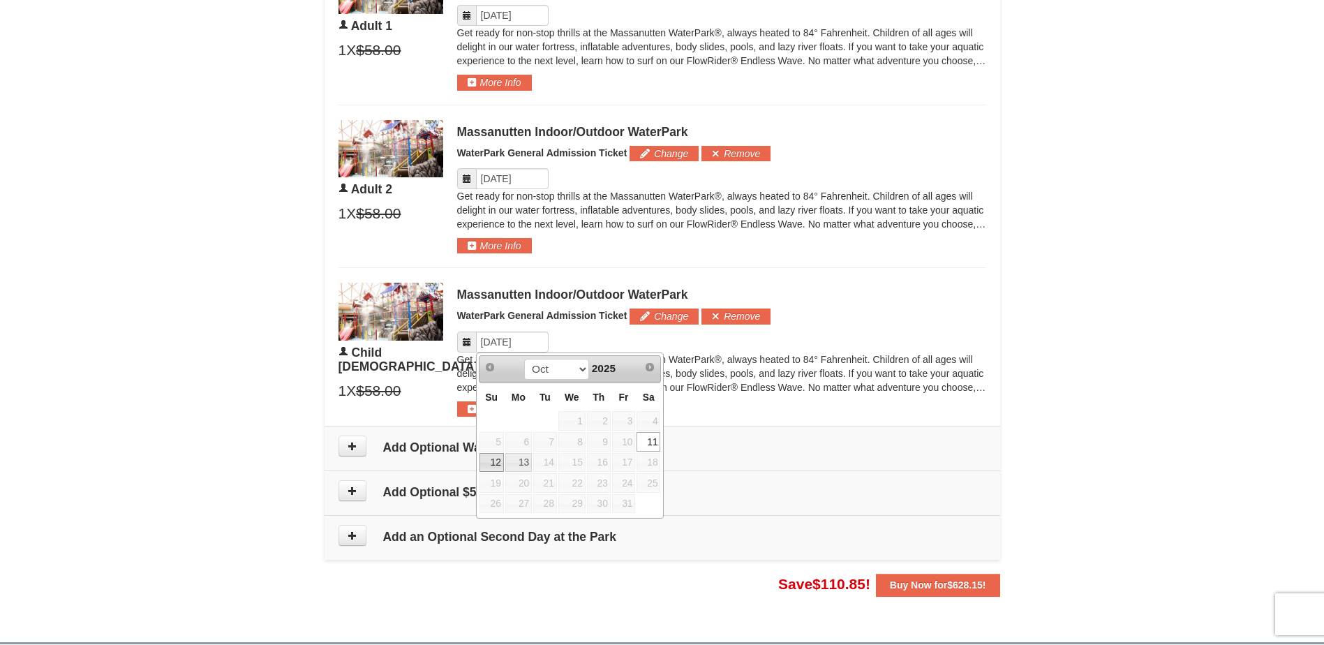
click at [486, 465] on link "12" at bounding box center [492, 463] width 24 height 20
type input "10/12/2025"
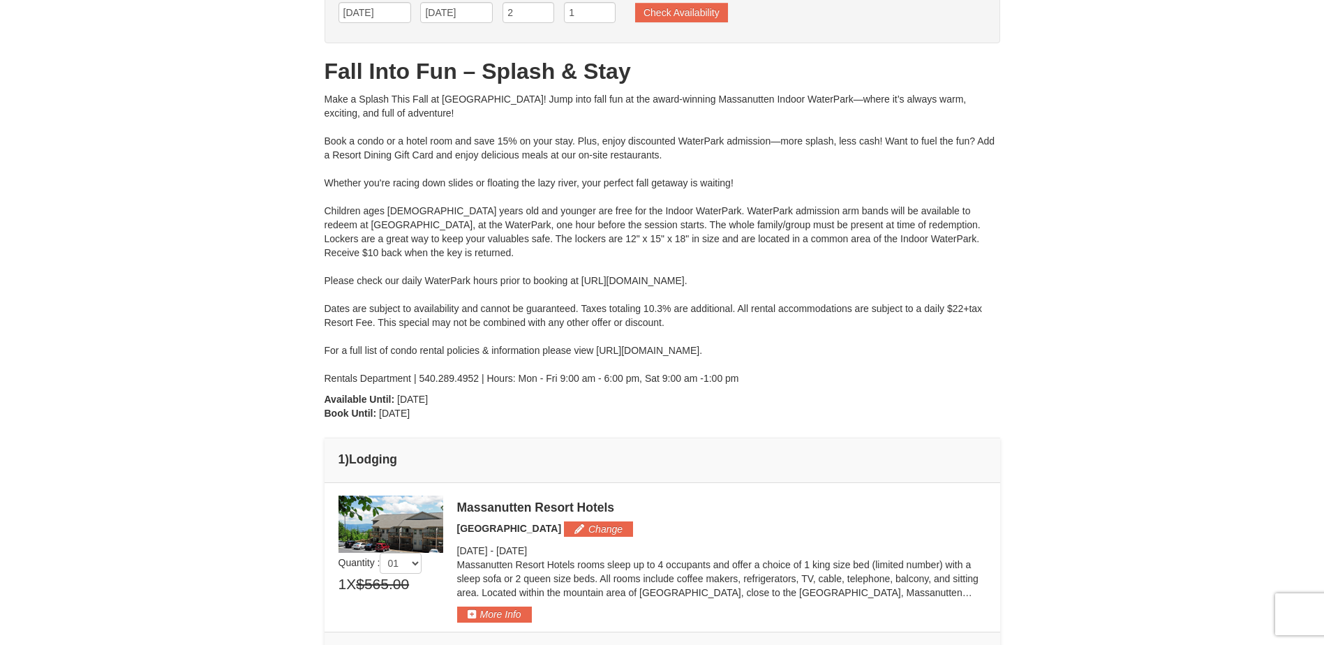
scroll to position [0, 0]
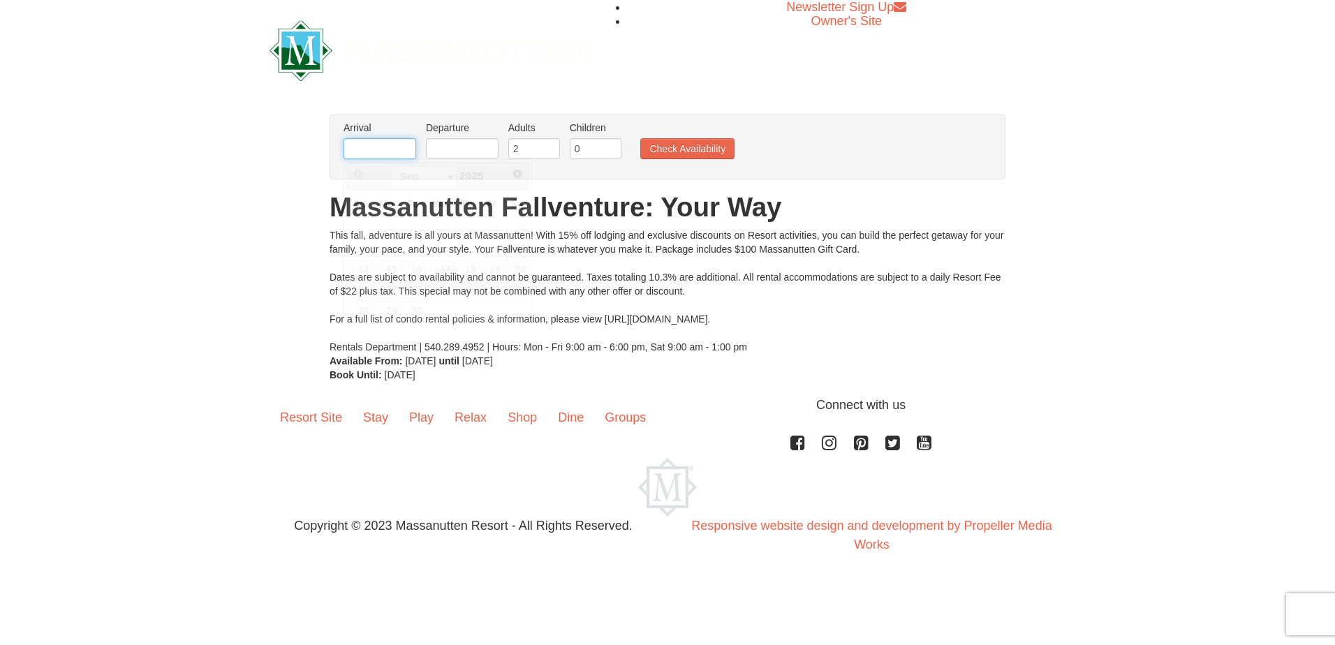
click at [397, 152] on input "text" at bounding box center [379, 148] width 73 height 21
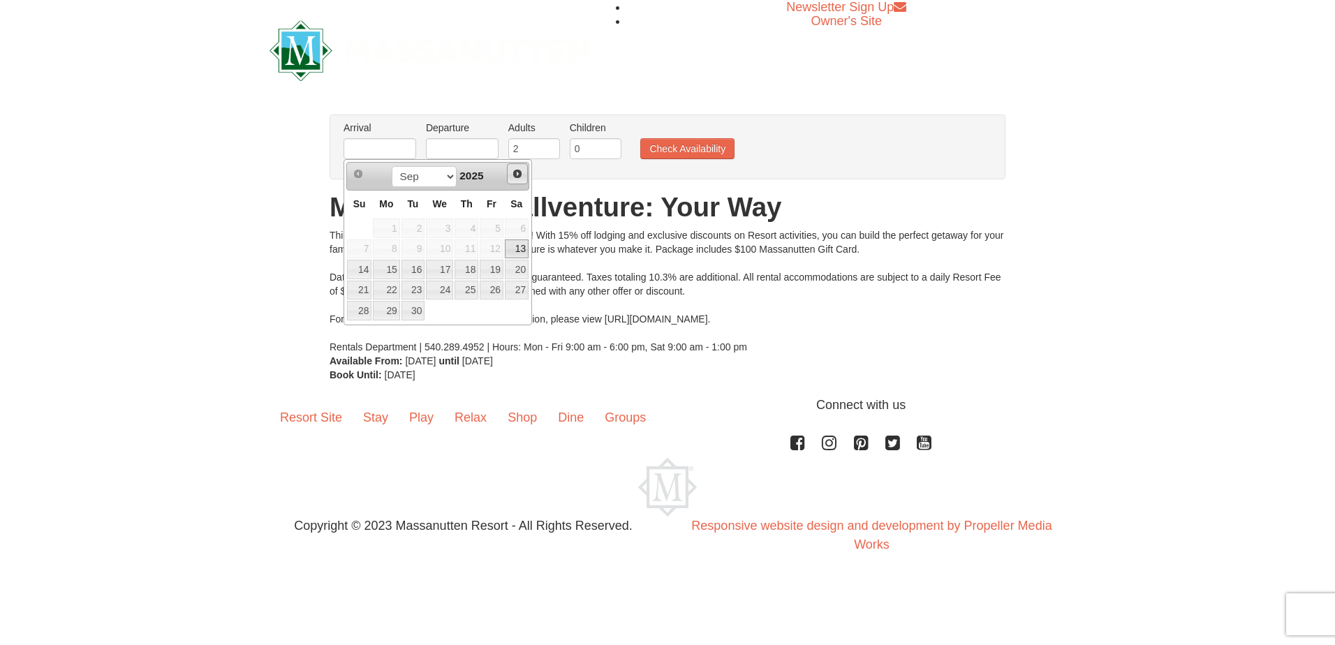
click at [522, 172] on span "Next" at bounding box center [517, 173] width 11 height 11
click at [489, 241] on link "10" at bounding box center [492, 249] width 24 height 20
type input "[DATE]"
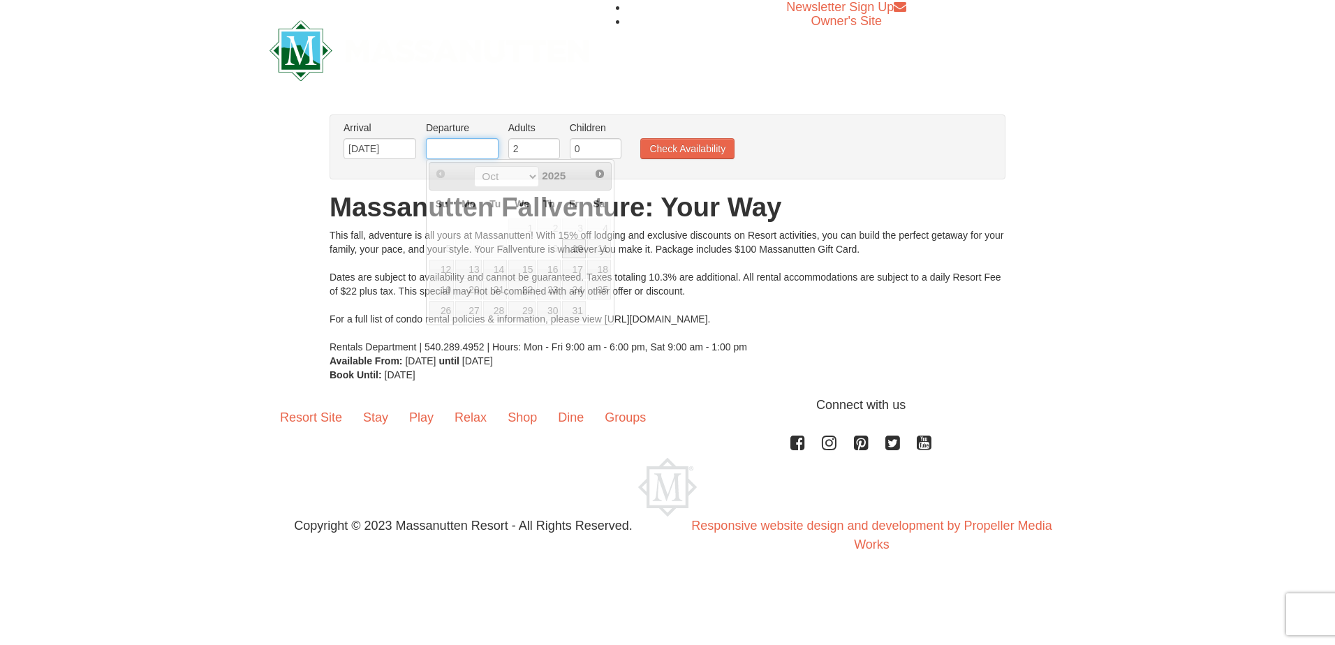
click at [474, 146] on input "text" at bounding box center [462, 148] width 73 height 21
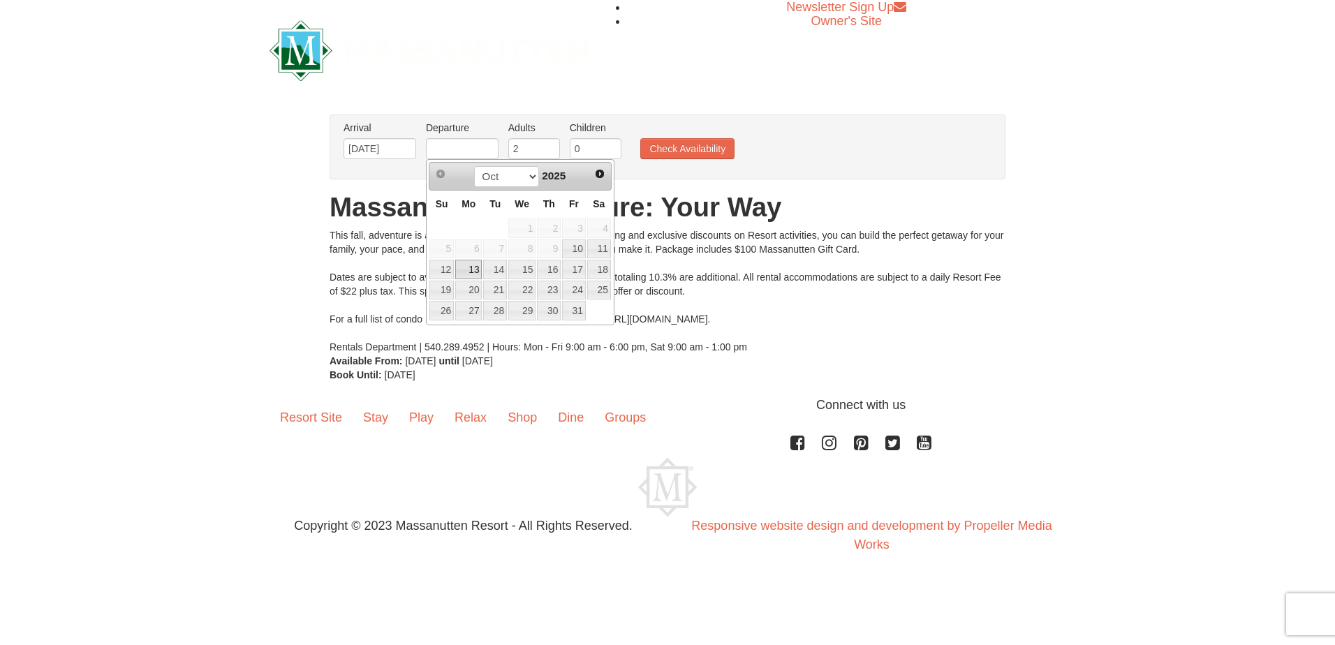
click at [477, 269] on link "13" at bounding box center [468, 270] width 27 height 20
type input "[DATE]"
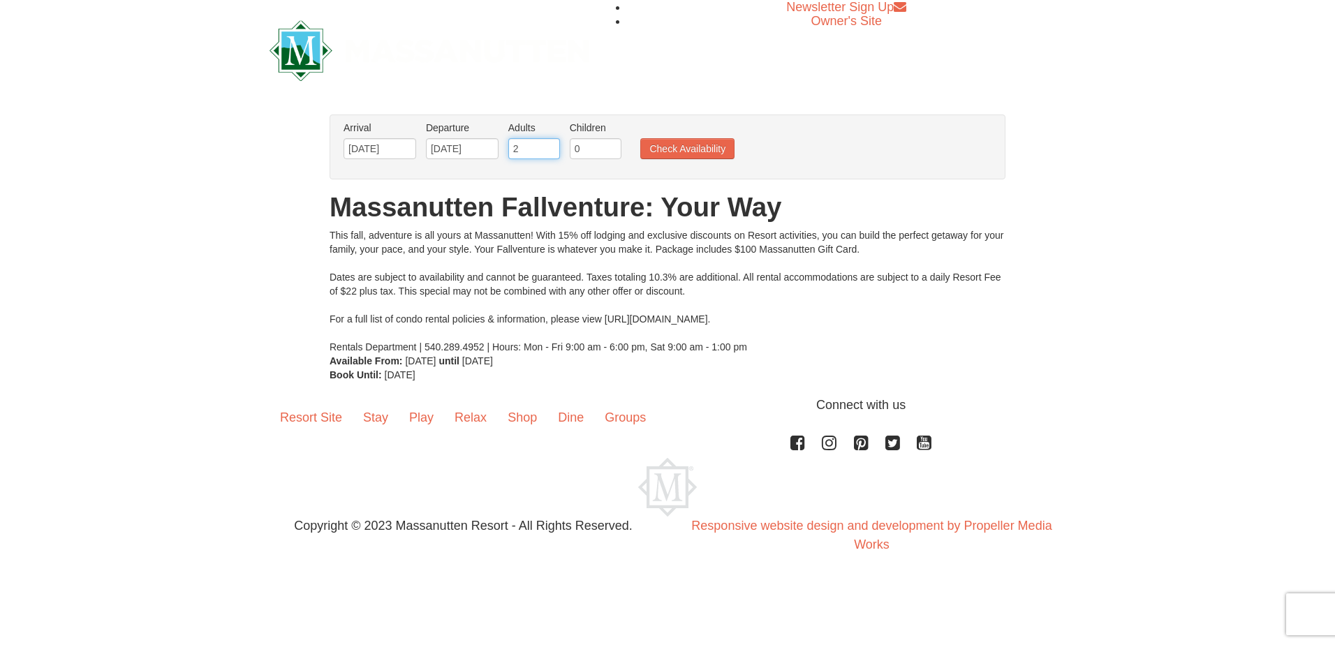
click at [539, 151] on input "2" at bounding box center [534, 148] width 52 height 21
click at [578, 148] on input "0" at bounding box center [596, 148] width 52 height 21
type input "1"
click at [613, 147] on input "1" at bounding box center [596, 148] width 52 height 21
click at [669, 147] on button "Check Availability" at bounding box center [687, 148] width 94 height 21
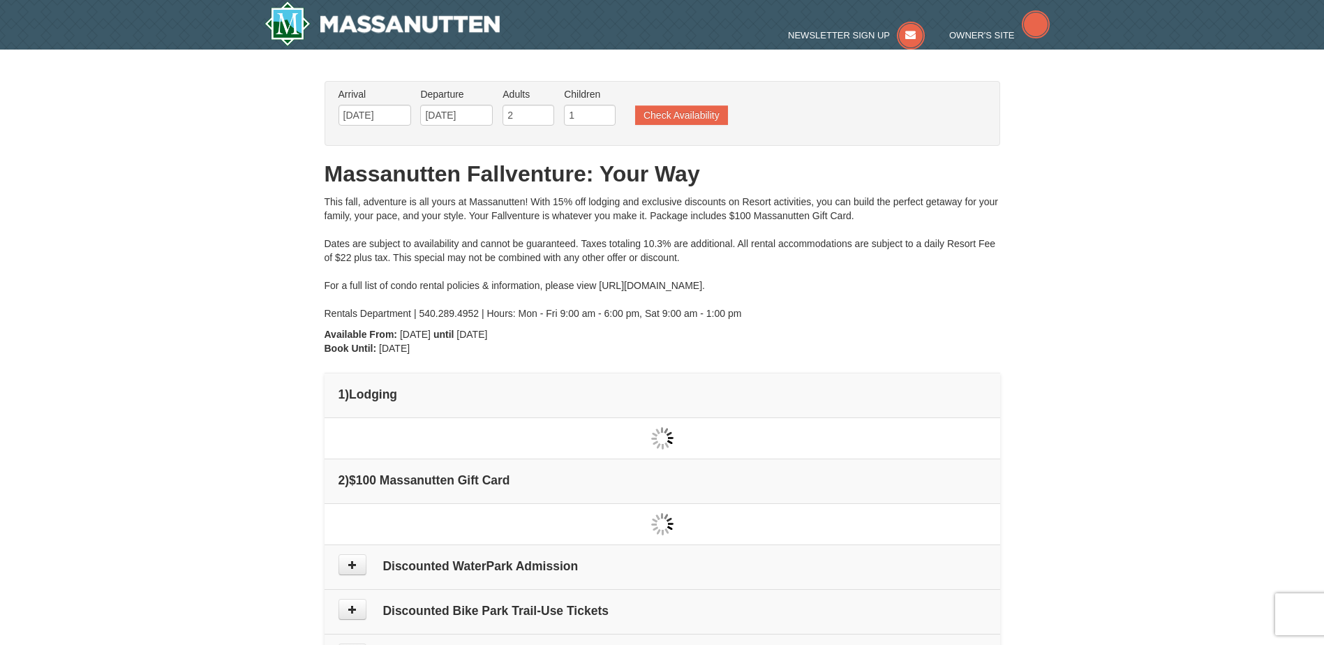
type input "[DATE]"
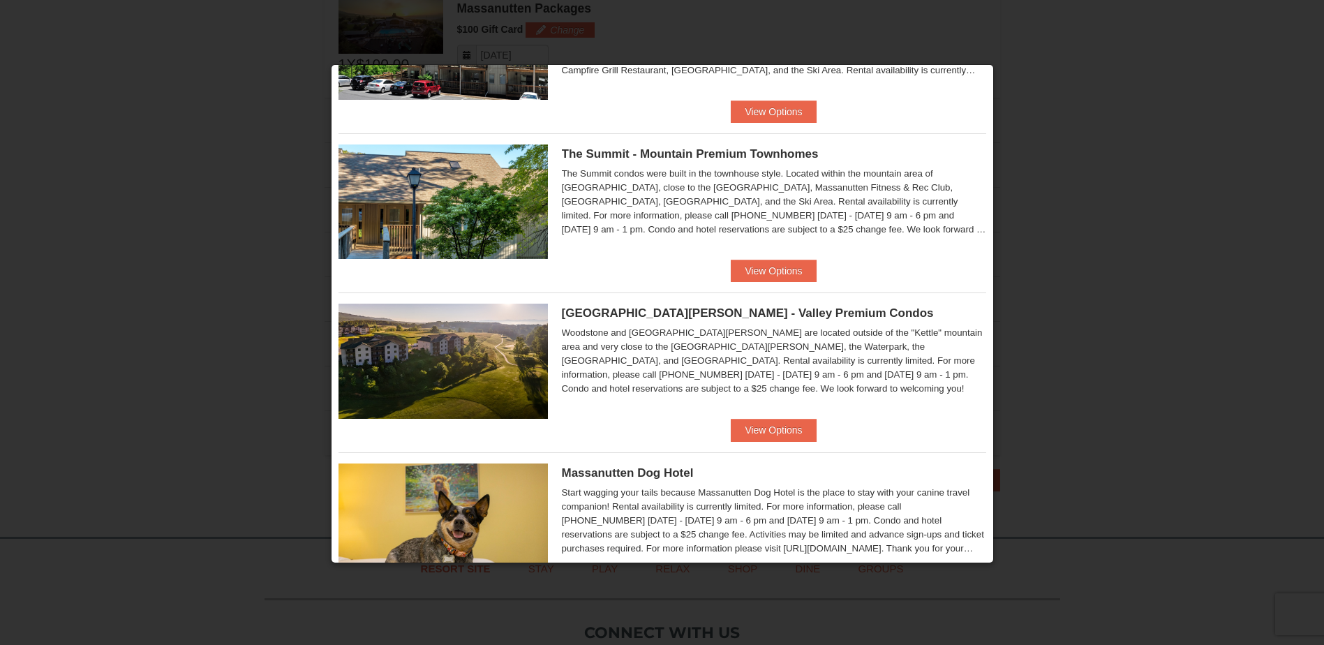
scroll to position [675, 0]
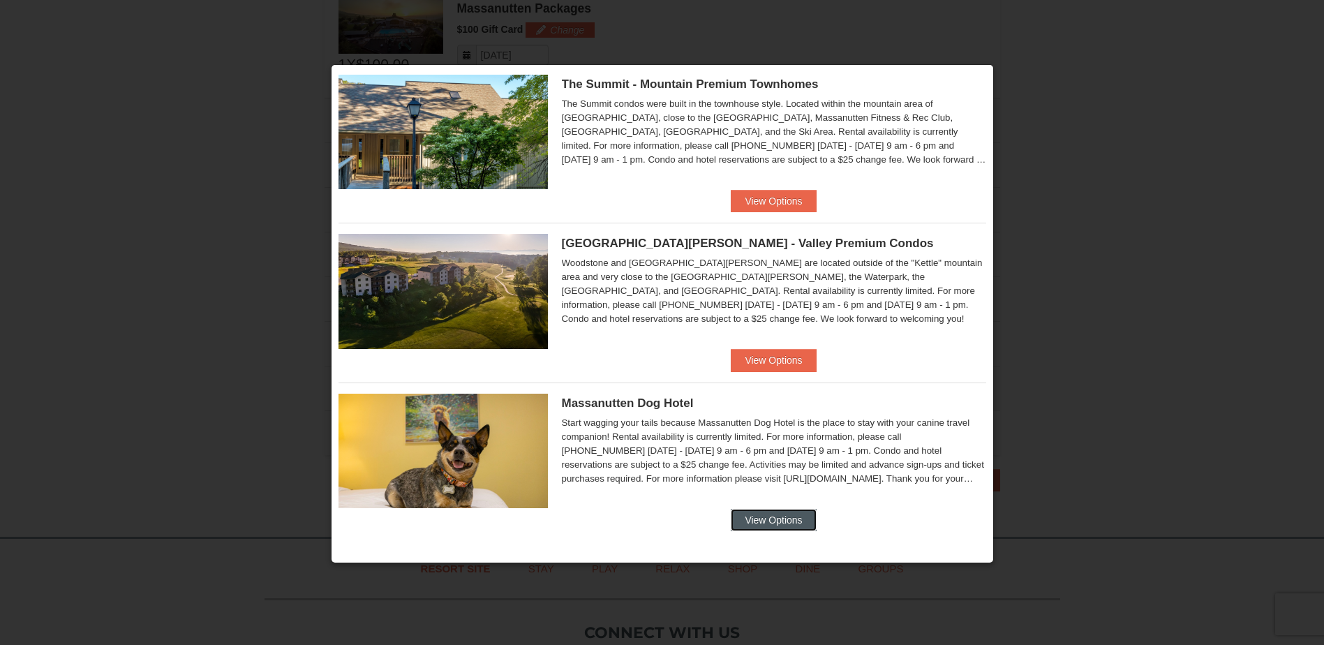
click at [776, 519] on button "View Options" at bounding box center [773, 520] width 85 height 22
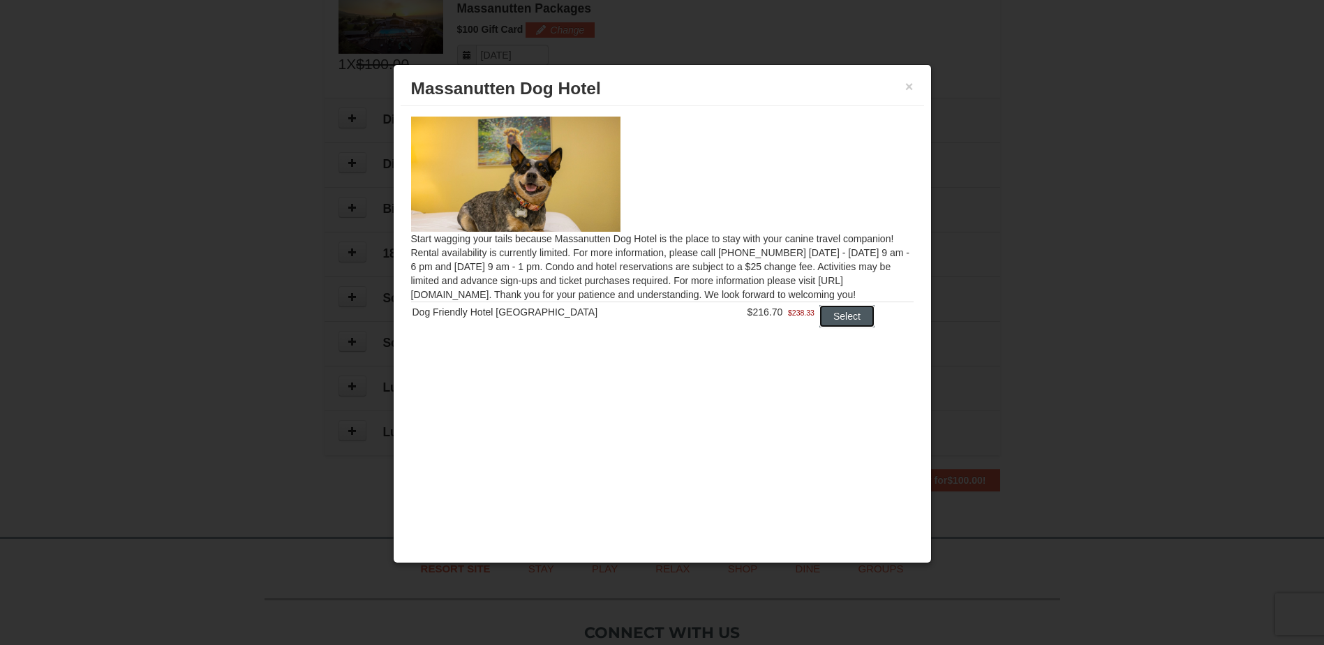
click at [831, 309] on button "Select" at bounding box center [847, 316] width 55 height 22
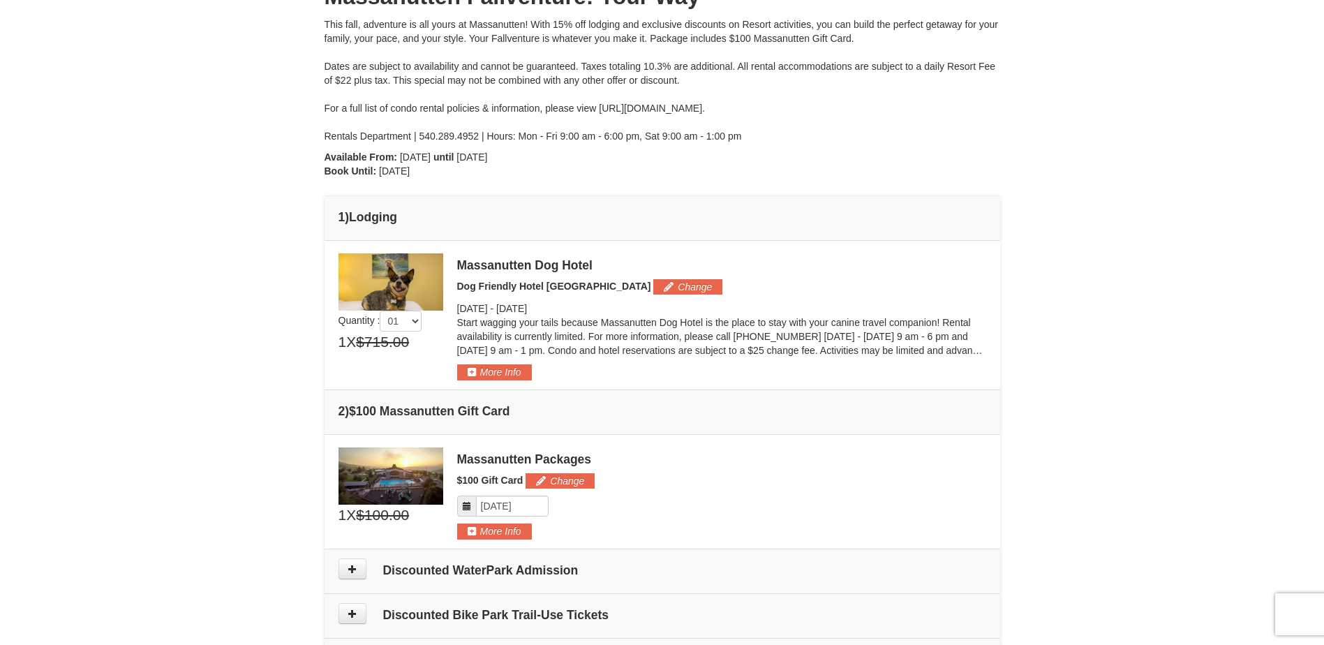
scroll to position [209, 0]
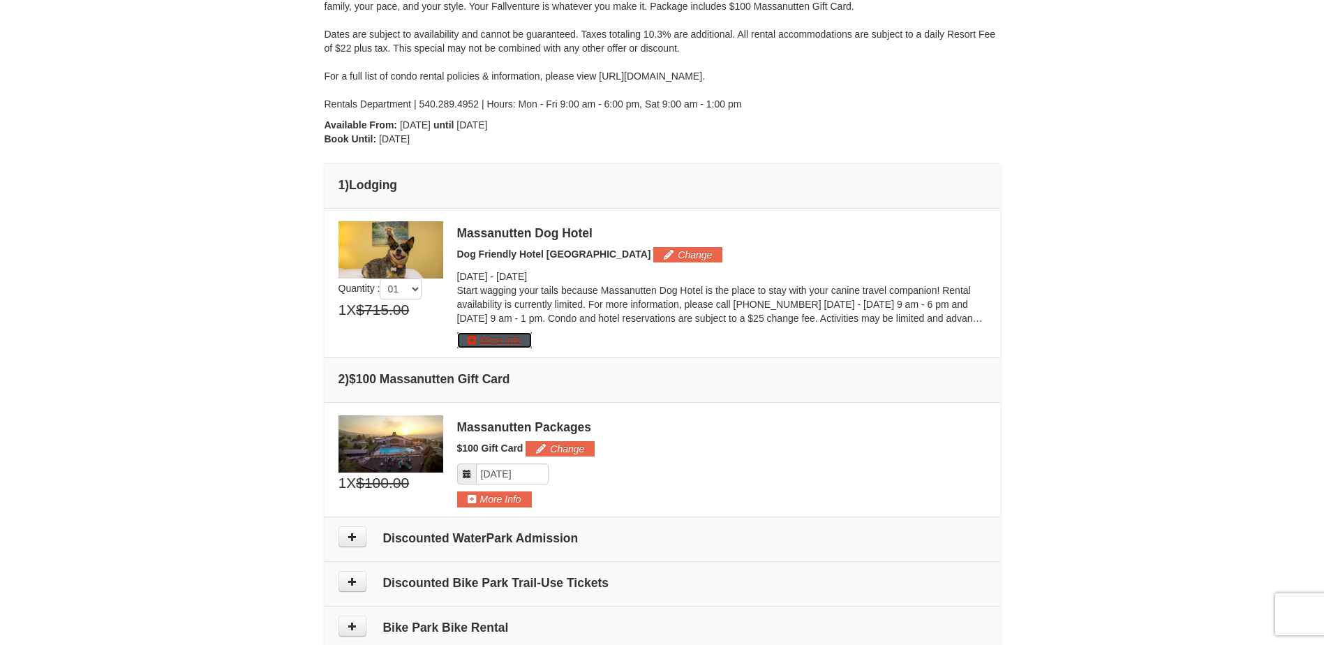
click at [507, 344] on button "More Info" at bounding box center [494, 339] width 75 height 15
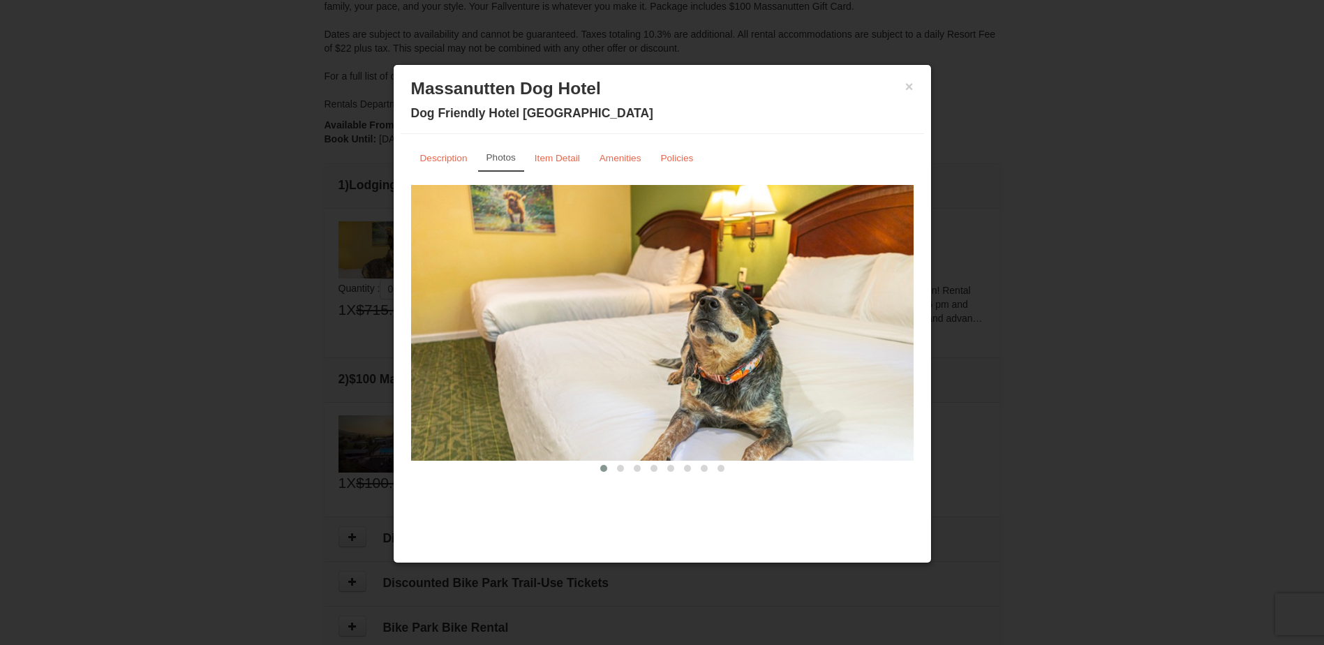
click at [552, 138] on div "Description Photos Item Detail Amenities Policies Massanutten Dog Hotel Details…" at bounding box center [663, 310] width 524 height 352
click at [570, 158] on small "Item Detail" at bounding box center [557, 158] width 45 height 10
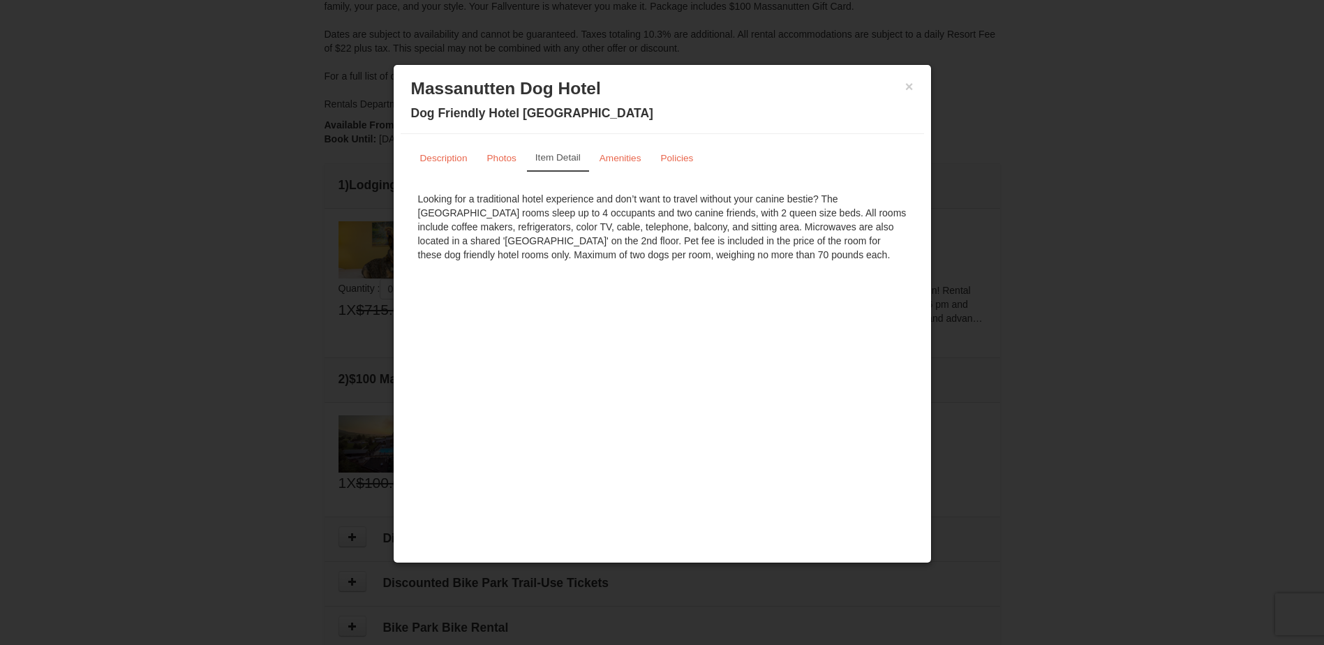
click at [915, 86] on div "× Massanutten Dog Hotel Dog Friendly Hotel Queen Room" at bounding box center [663, 103] width 524 height 62
click at [910, 86] on button "×" at bounding box center [910, 87] width 8 height 14
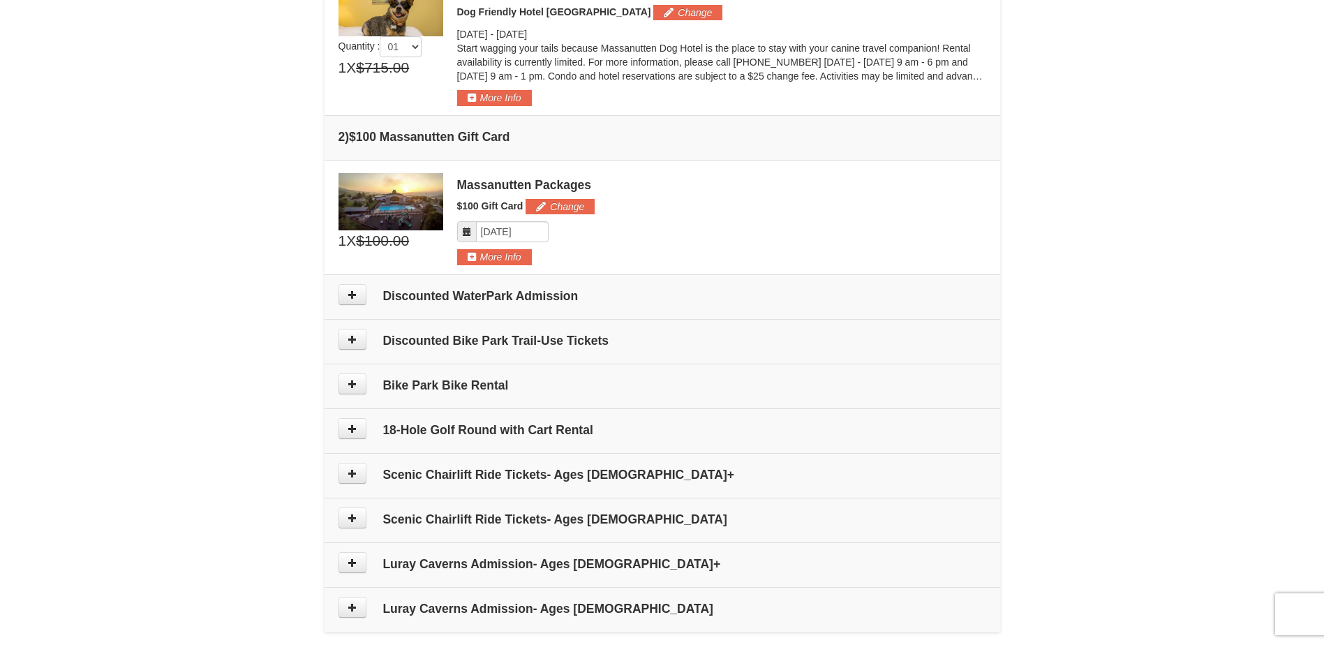
scroll to position [488, 0]
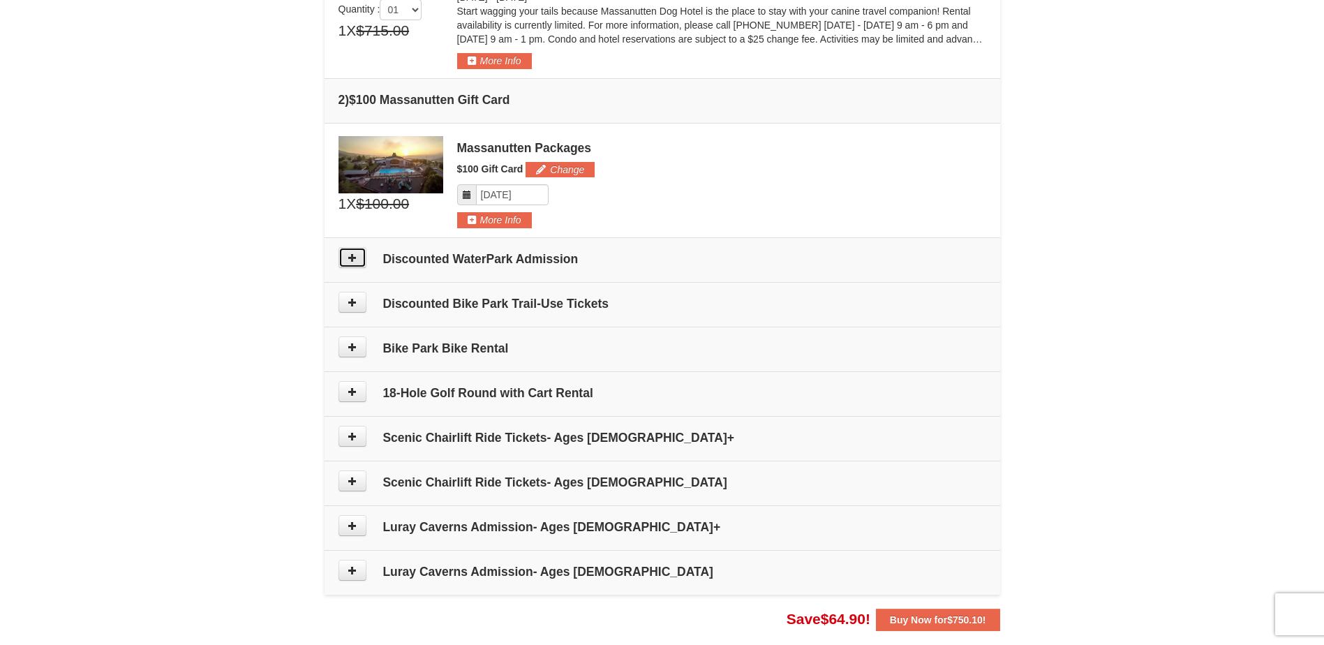
click at [349, 258] on icon at bounding box center [353, 258] width 10 height 10
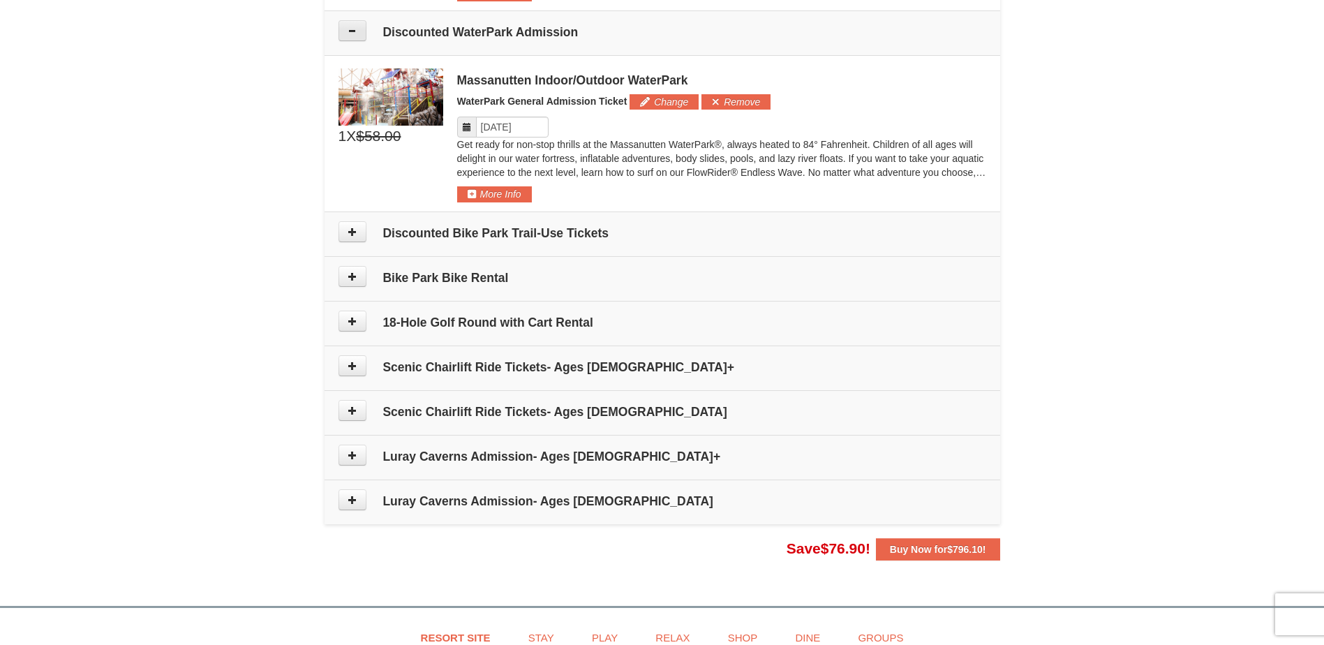
scroll to position [725, 0]
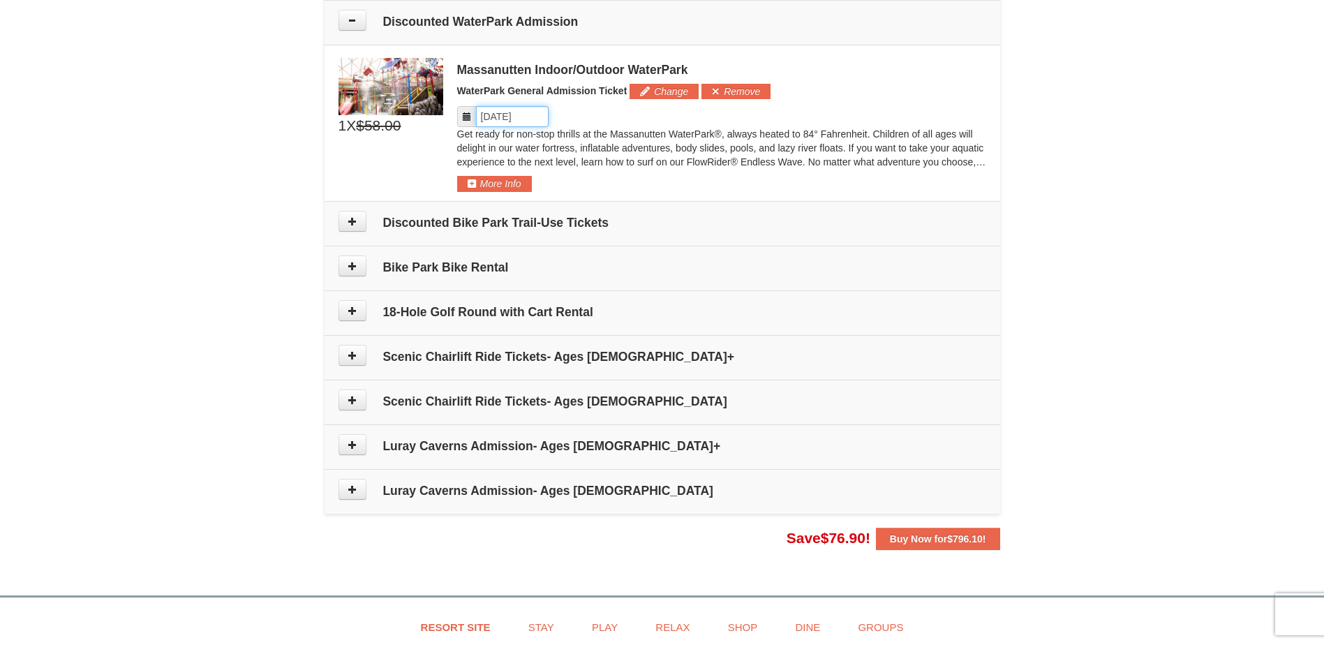
click at [493, 120] on input "Please format dates MM/DD/YYYY" at bounding box center [512, 116] width 73 height 21
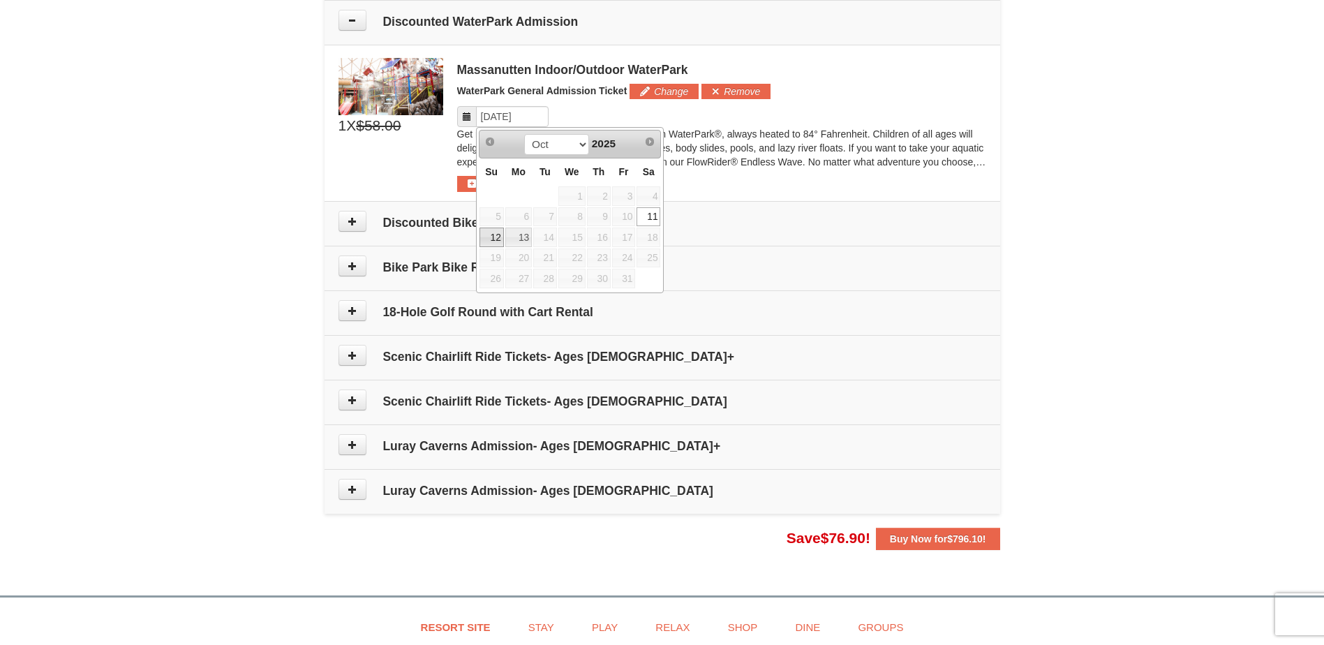
click at [497, 235] on link "12" at bounding box center [492, 238] width 24 height 20
type input "10/12/2025"
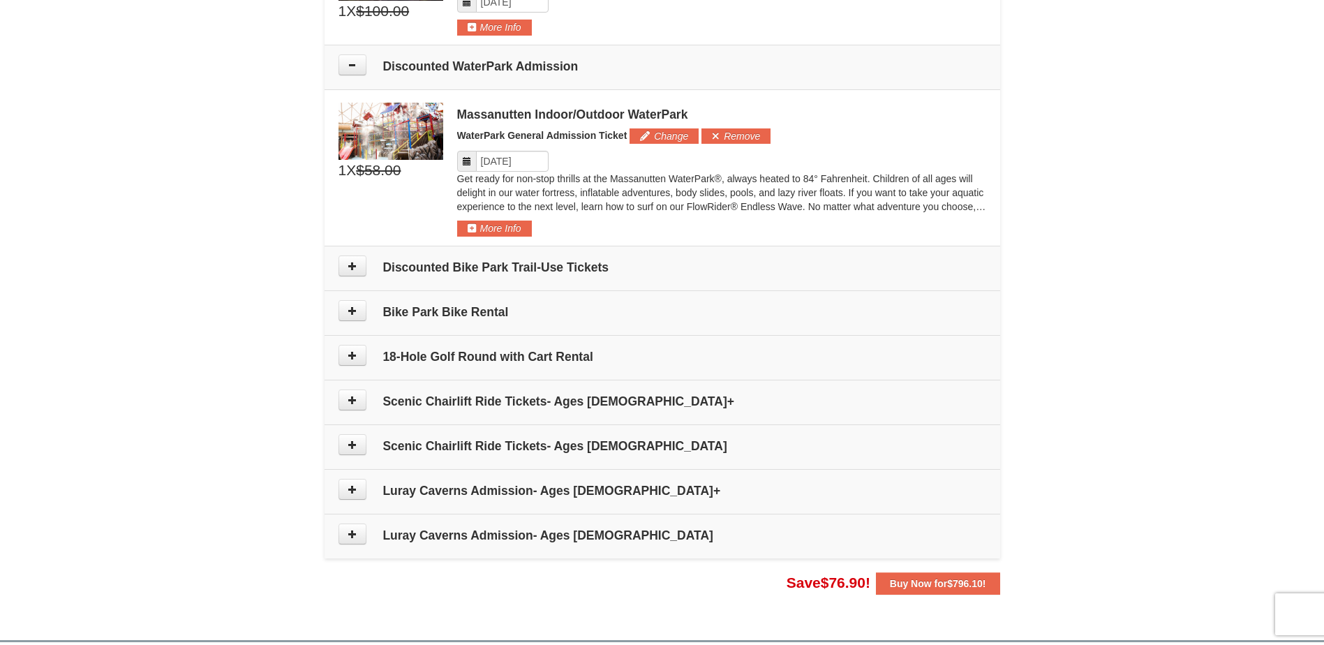
scroll to position [656, 0]
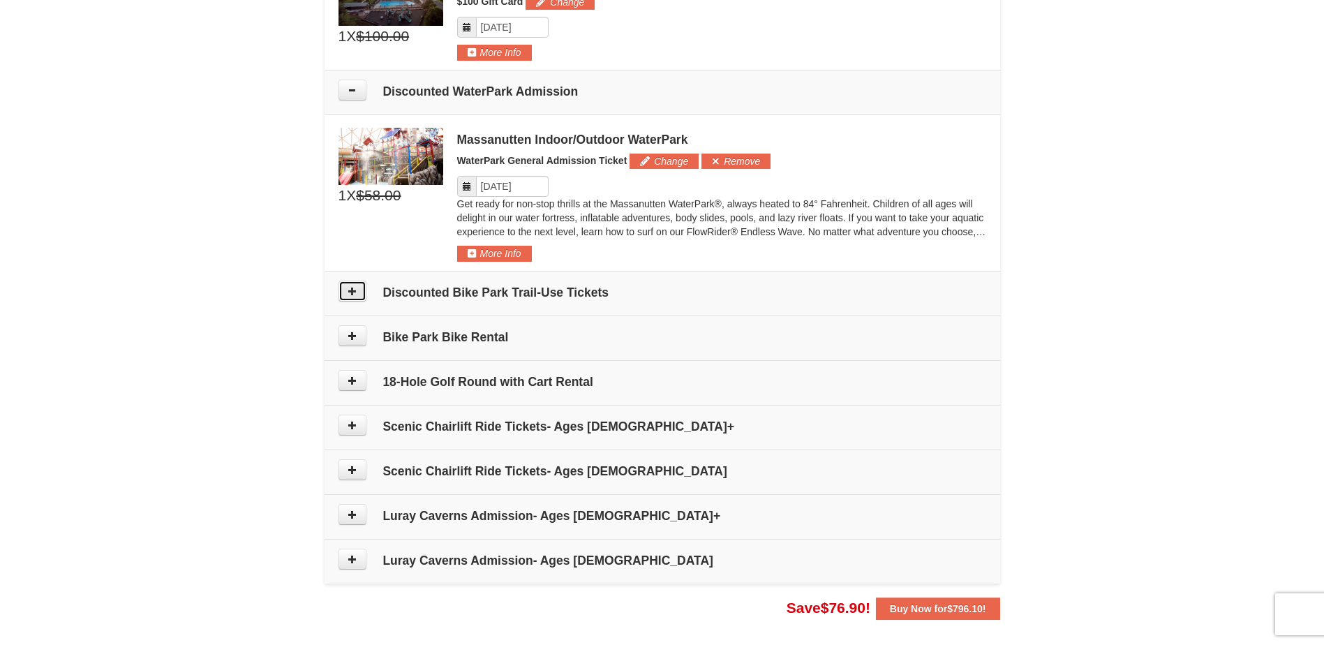
click at [355, 287] on icon at bounding box center [353, 291] width 10 height 10
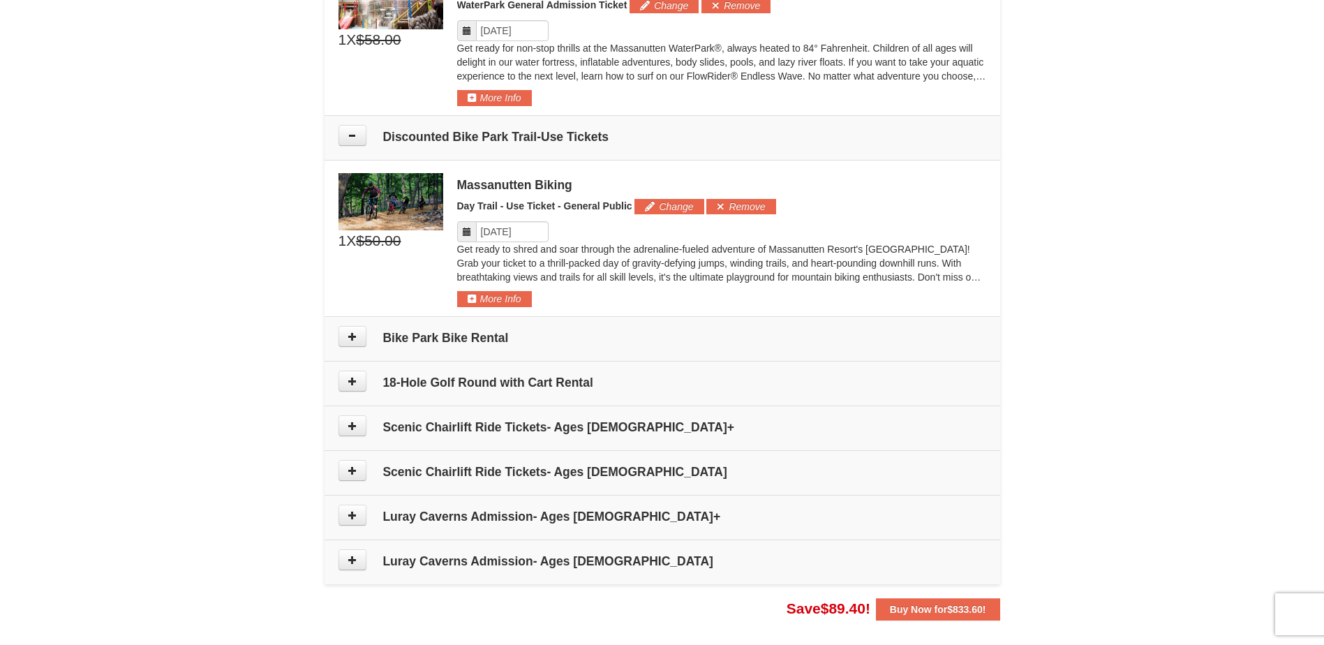
scroll to position [787, 0]
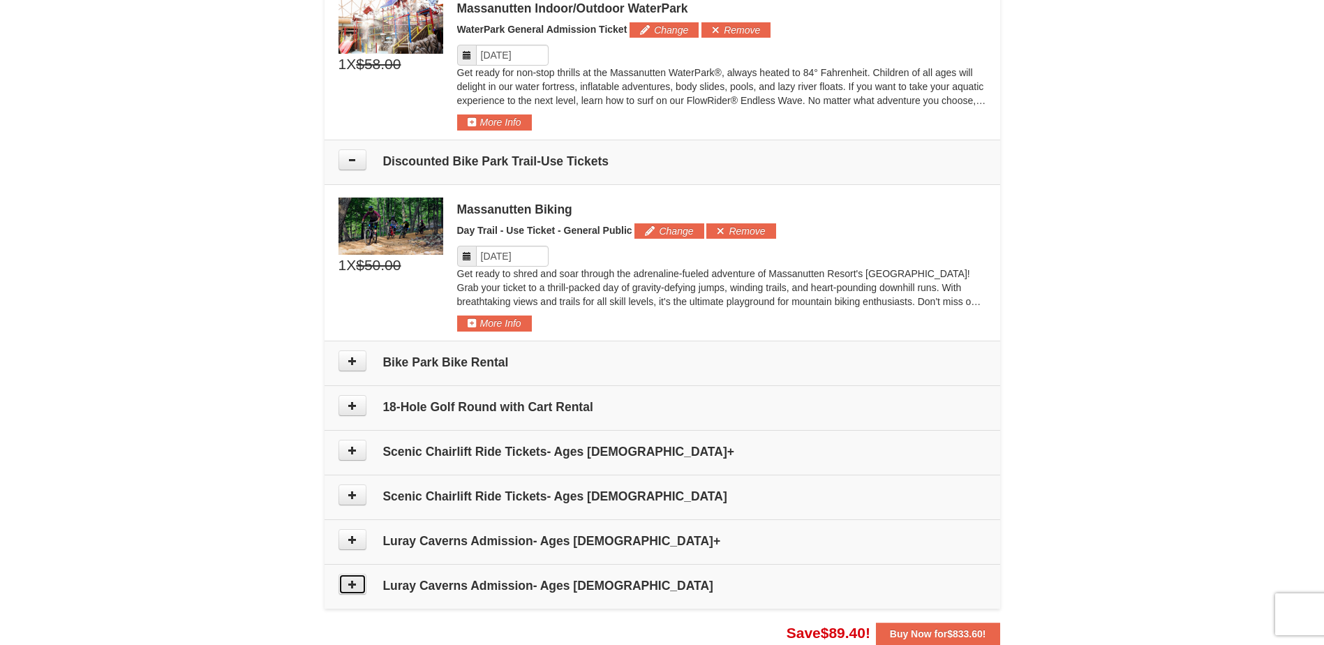
click at [348, 582] on icon at bounding box center [353, 584] width 10 height 10
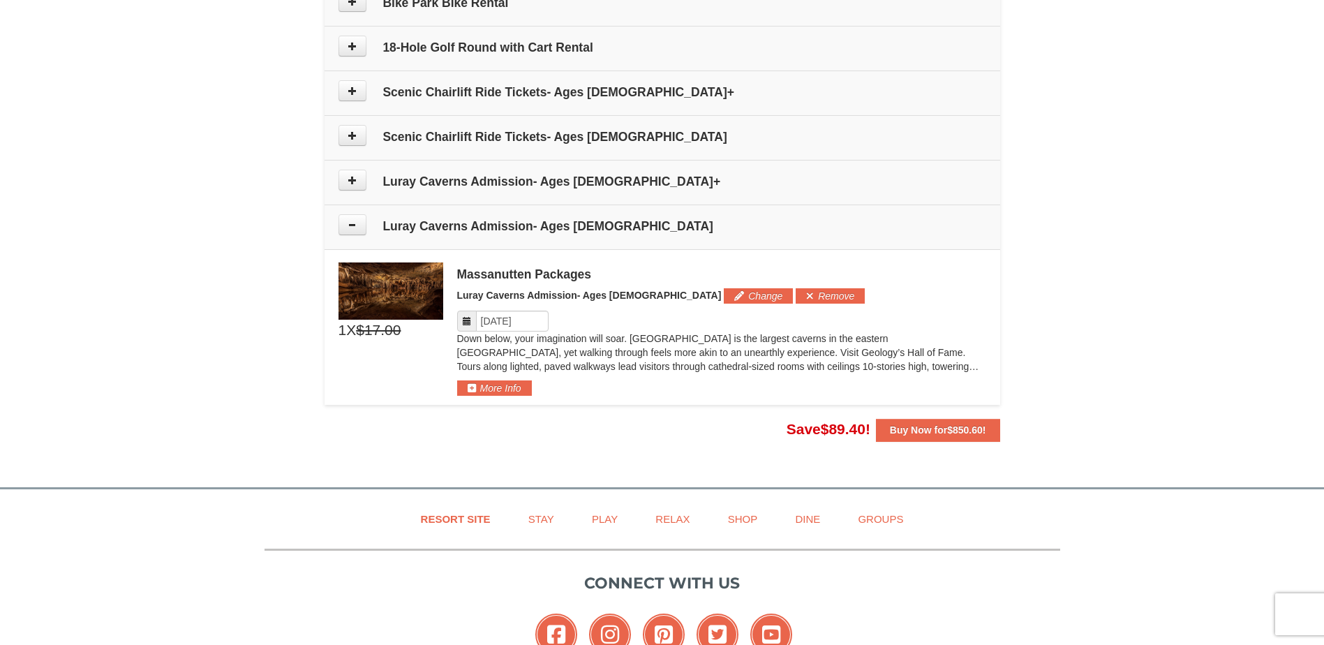
scroll to position [1114, 0]
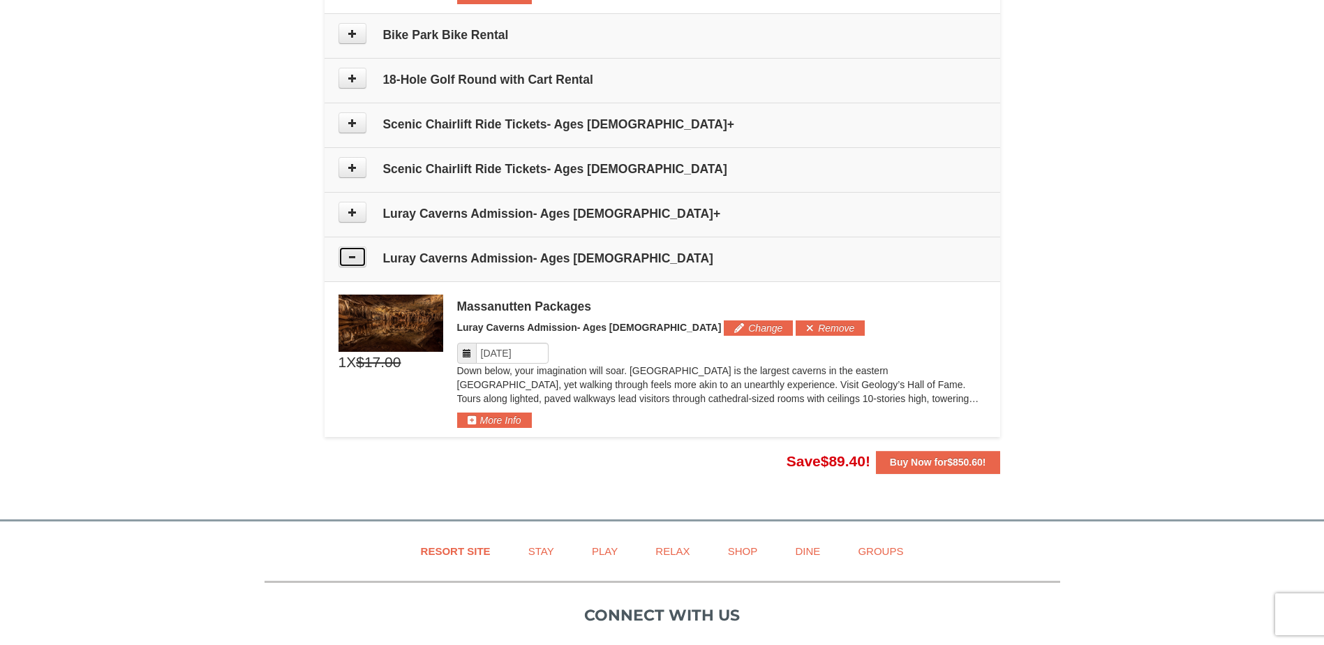
click at [357, 259] on button at bounding box center [353, 256] width 28 height 21
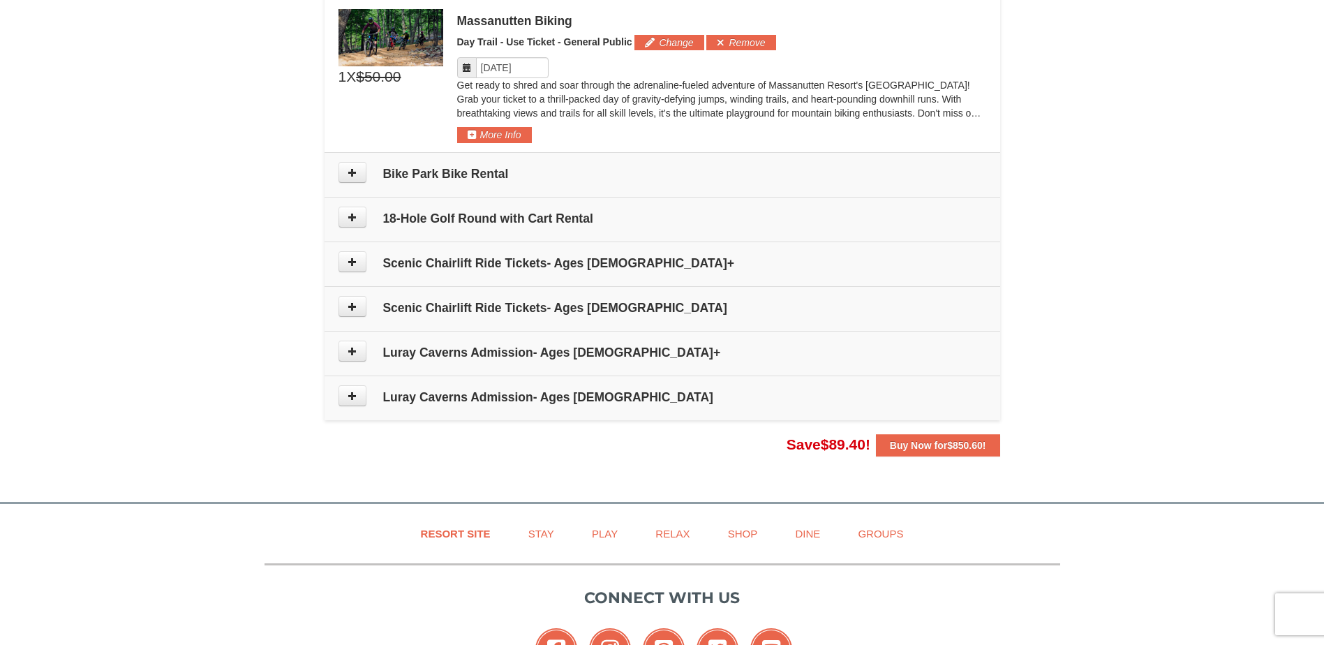
scroll to position [975, 0]
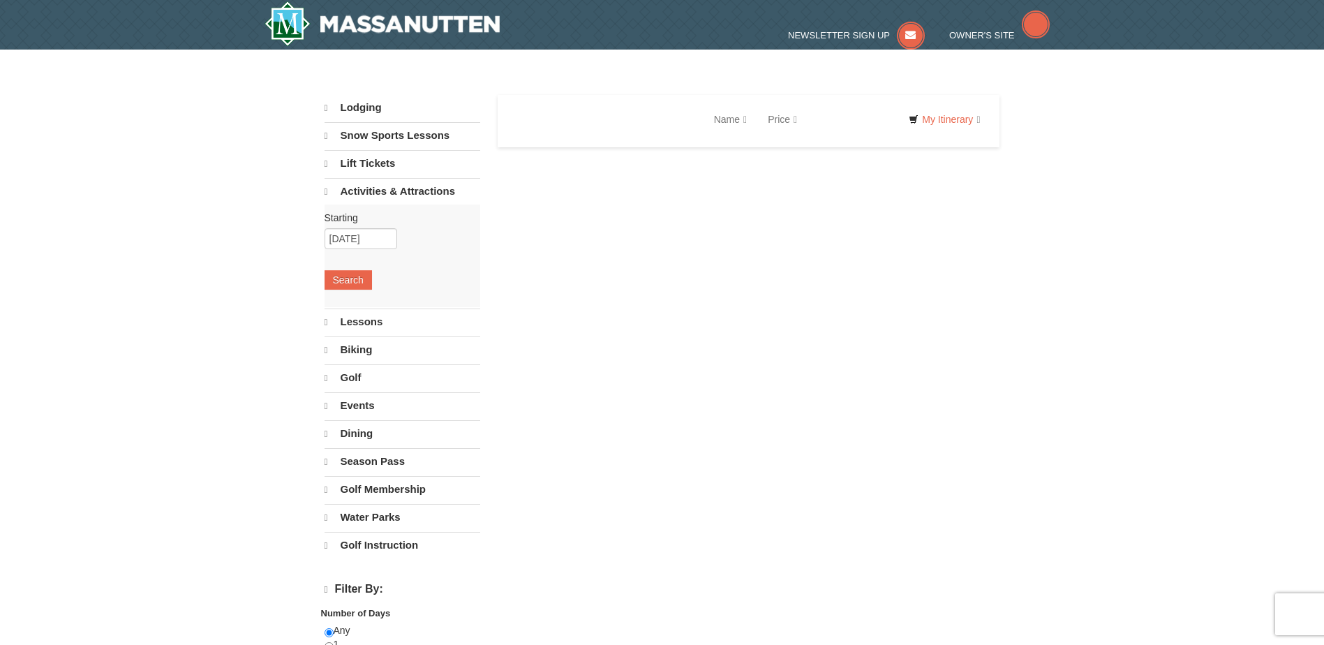
select select "9"
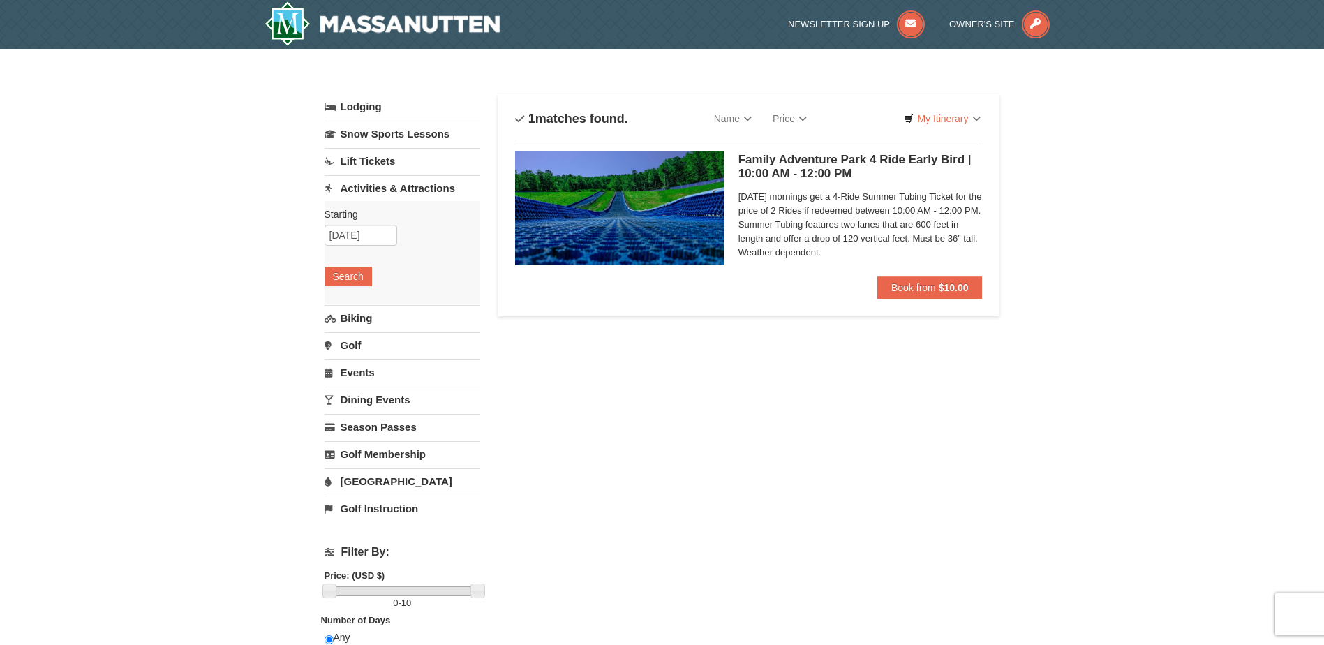
click at [368, 482] on link "[GEOGRAPHIC_DATA]" at bounding box center [403, 481] width 156 height 26
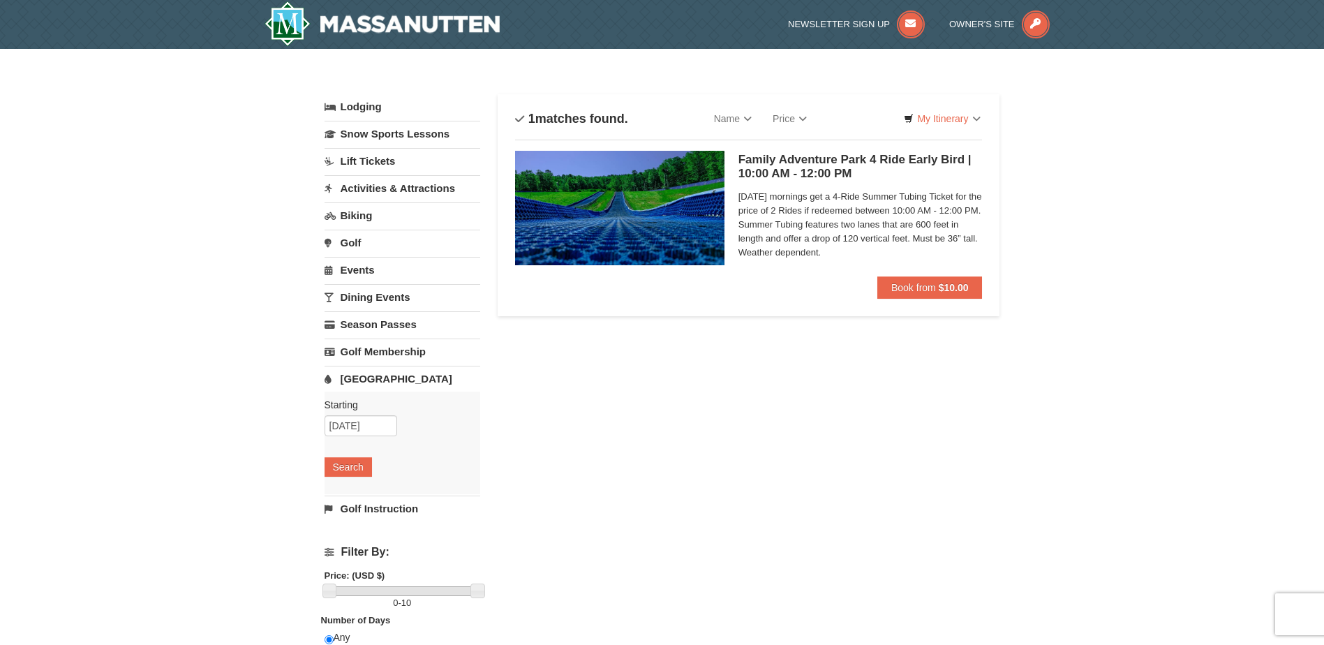
click at [838, 186] on div "Family Adventure Park 4 Ride Early Bird | 10:00 AM - 12:00 PM Massanutten Famil…" at bounding box center [861, 214] width 244 height 126
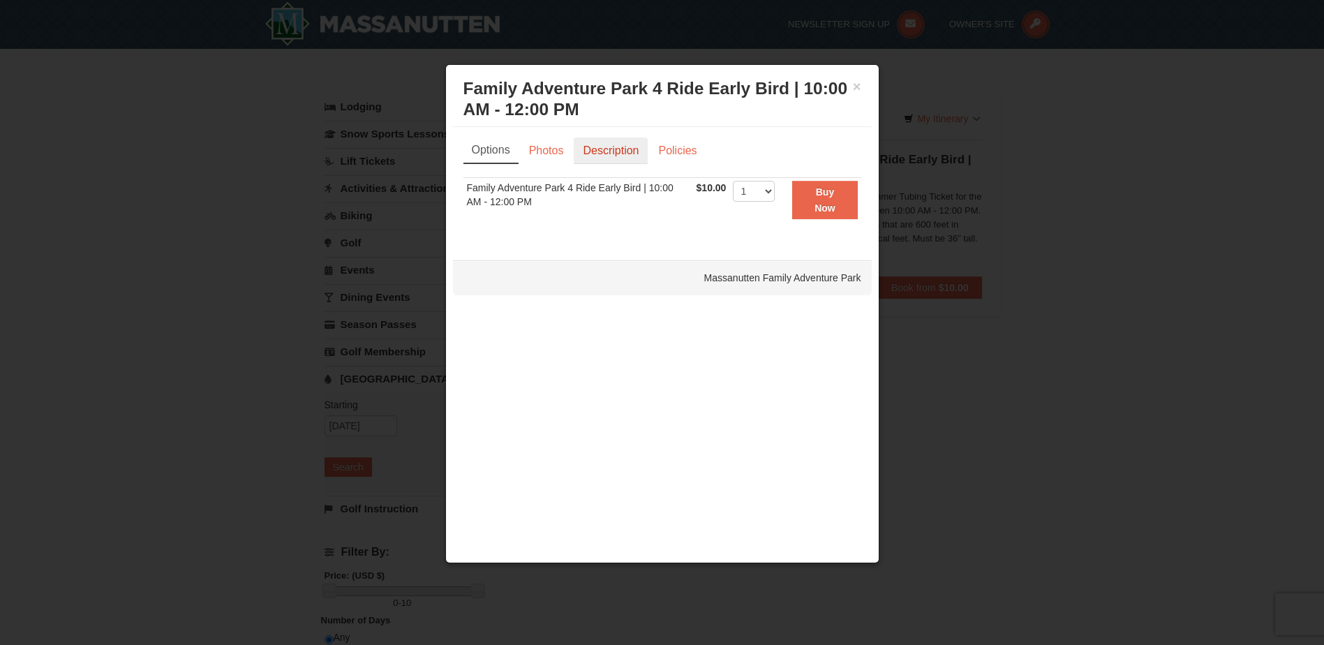
click at [609, 150] on link "Description" at bounding box center [611, 151] width 74 height 27
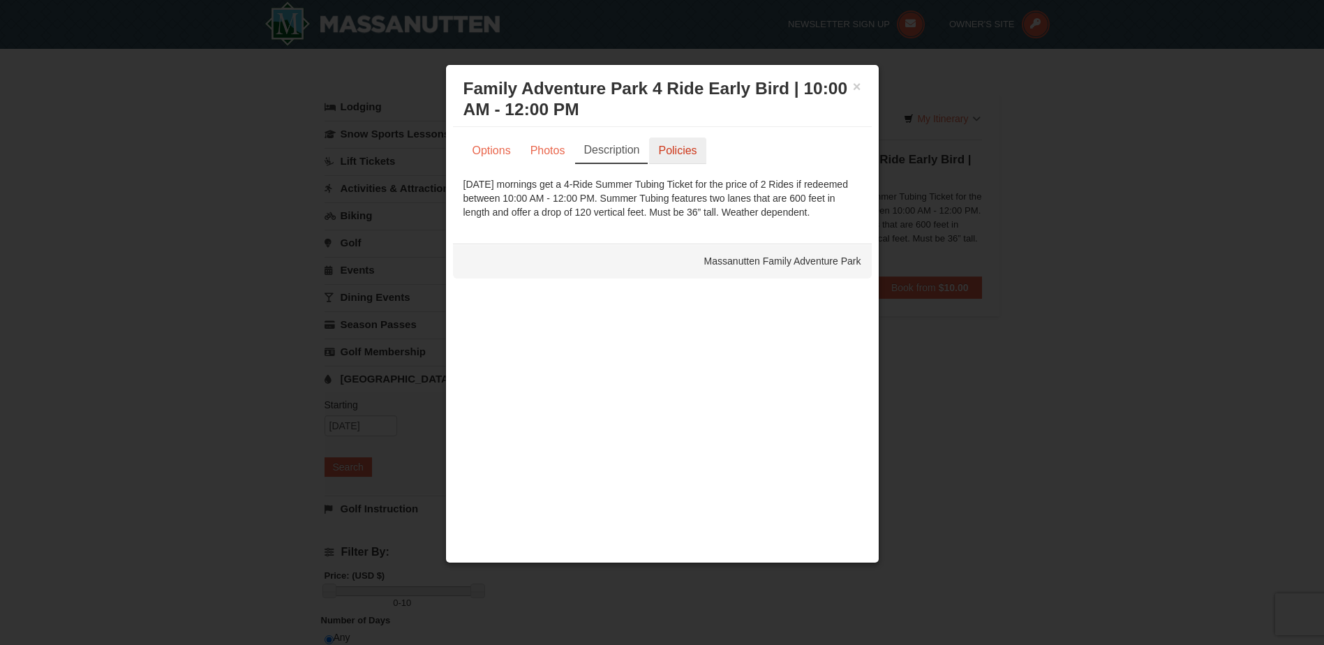
click at [696, 154] on link "Policies" at bounding box center [677, 151] width 57 height 27
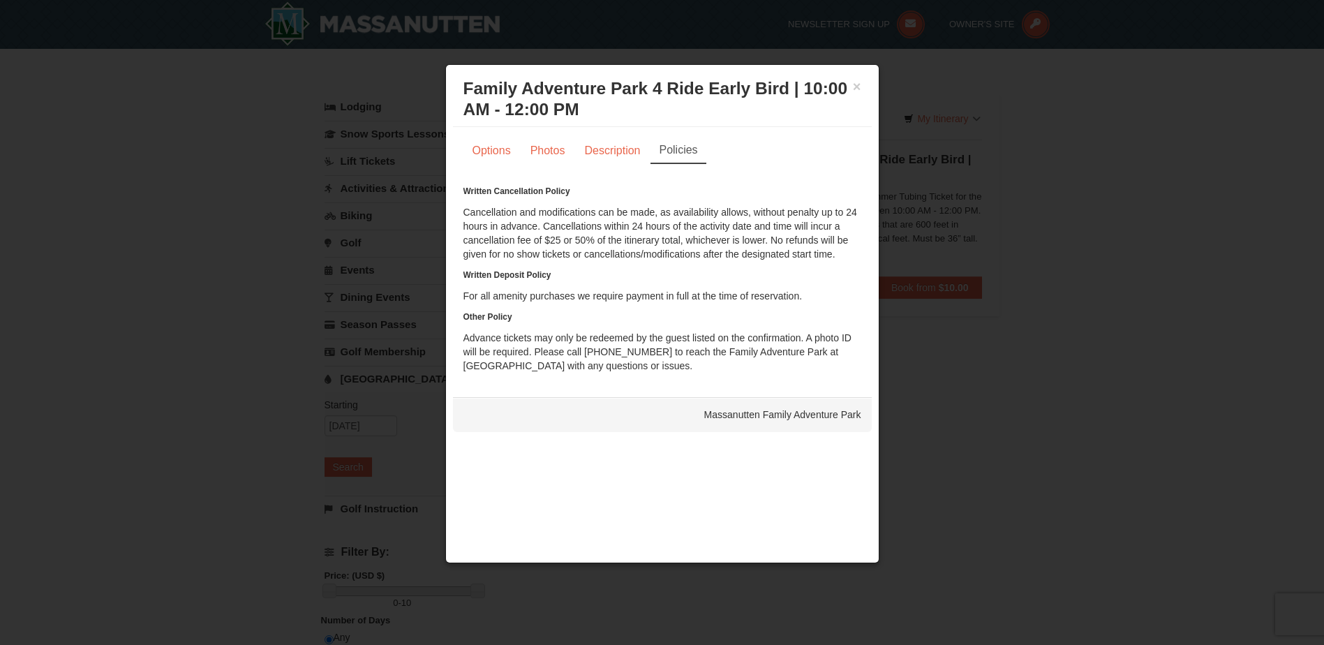
click at [863, 84] on div "× Family Adventure Park 4 Ride Early Bird | 10:00 AM - 12:00 PM Massanutten Fam…" at bounding box center [662, 99] width 419 height 55
click at [858, 84] on button "×" at bounding box center [857, 87] width 8 height 14
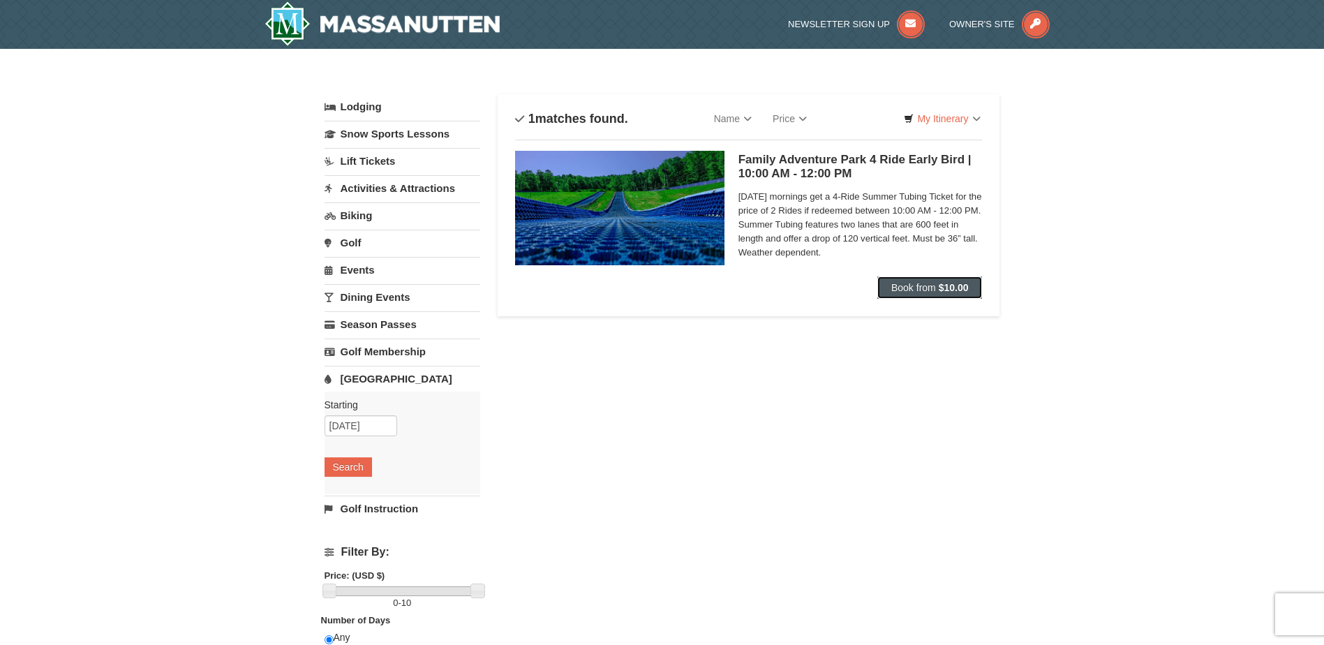
click at [902, 283] on span "Book from" at bounding box center [914, 287] width 45 height 11
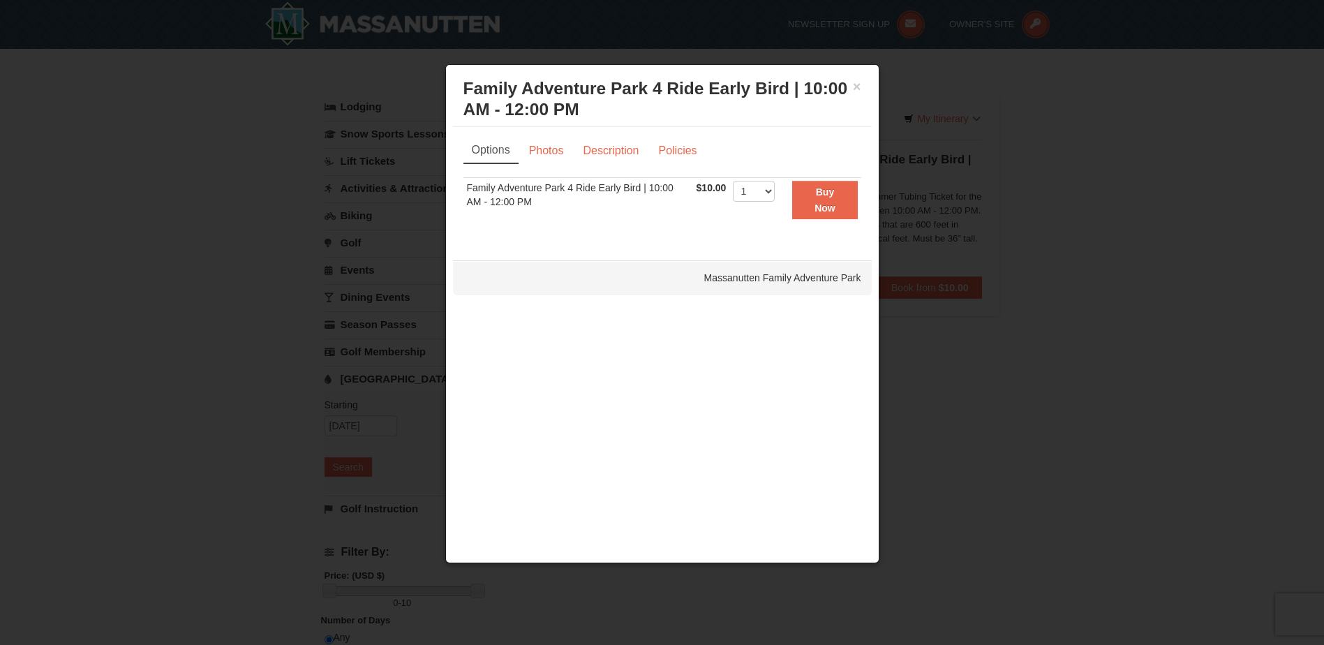
click at [862, 82] on div "× Family Adventure Park 4 Ride Early Bird | 10:00 AM - 12:00 PM Massanutten Fam…" at bounding box center [662, 99] width 419 height 55
drag, startPoint x: 862, startPoint y: 82, endPoint x: 853, endPoint y: 86, distance: 9.1
click at [853, 86] on button "×" at bounding box center [857, 87] width 8 height 14
